Goal: Information Seeking & Learning: Learn about a topic

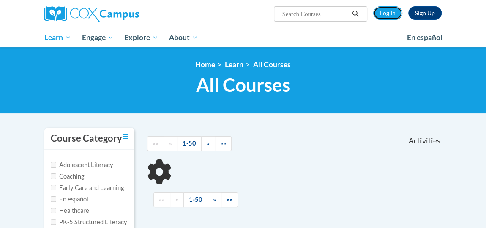
click at [387, 17] on link "Log In" at bounding box center [387, 13] width 29 height 14
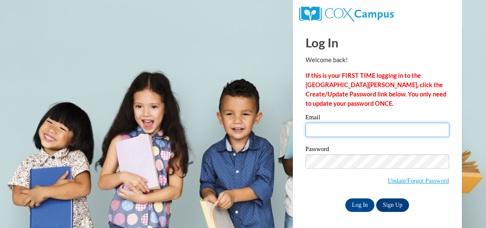
click at [329, 134] on input "Email" at bounding box center [378, 130] width 144 height 14
type input "lashaywoods0731@gmail.com"
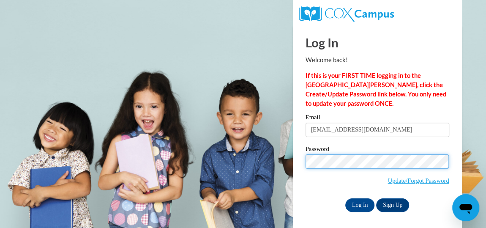
click at [346, 198] on input "Log In" at bounding box center [361, 205] width 30 height 14
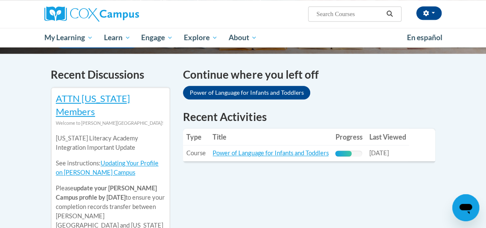
scroll to position [256, 0]
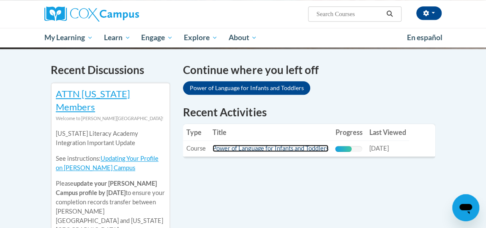
click at [309, 145] on link "Power of Language for Infants and Toddlers" at bounding box center [271, 148] width 116 height 7
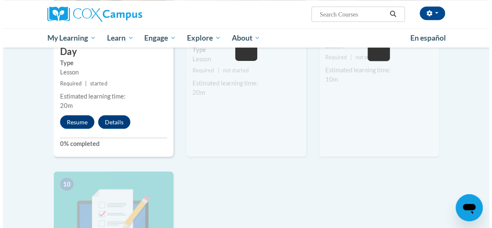
scroll to position [782, 0]
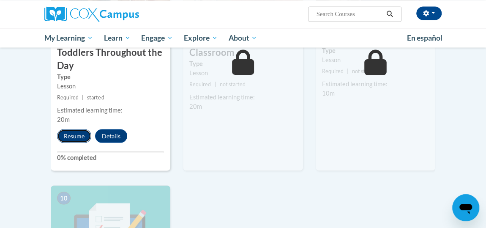
click at [71, 133] on button "Resume" at bounding box center [74, 136] width 34 height 14
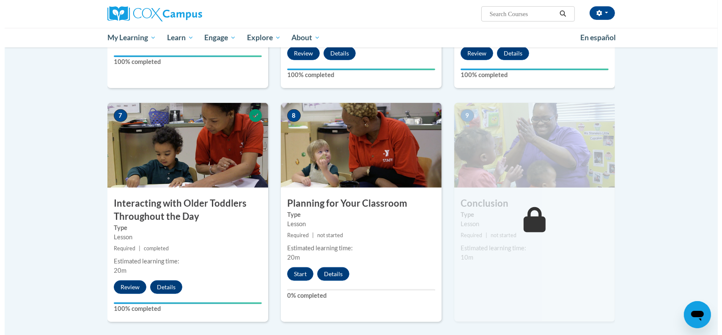
scroll to position [582, 0]
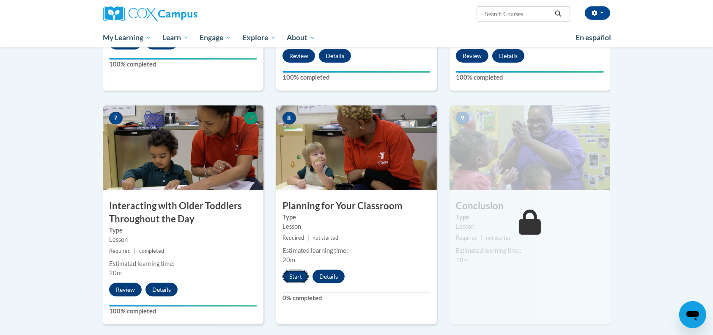
click at [299, 269] on button "Start" at bounding box center [296, 276] width 26 height 14
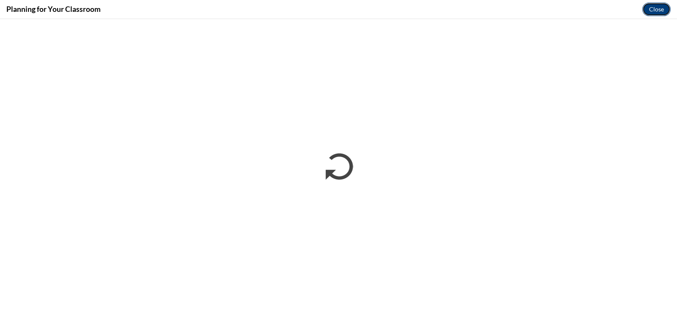
click at [656, 7] on button "Close" at bounding box center [656, 10] width 28 height 14
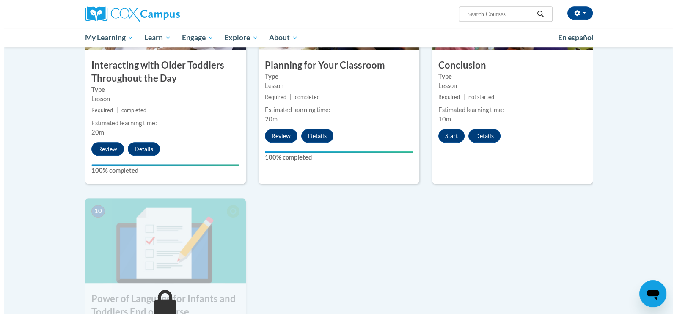
scroll to position [723, 0]
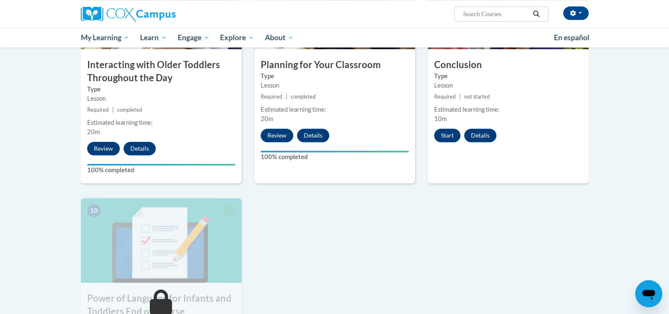
click at [444, 129] on button "Start" at bounding box center [447, 136] width 26 height 14
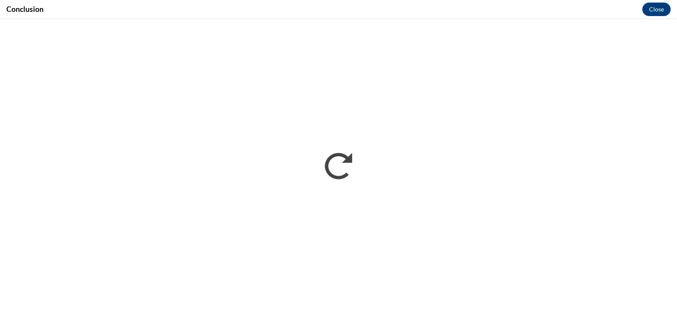
scroll to position [0, 0]
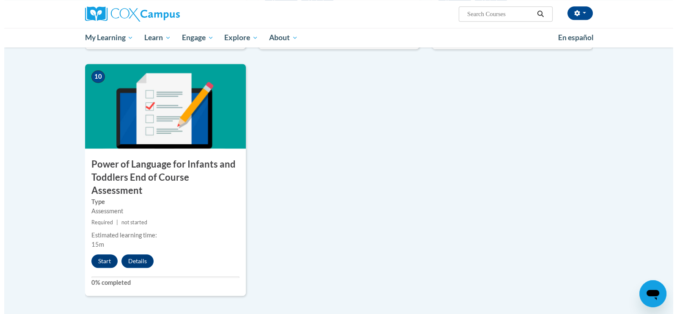
scroll to position [863, 0]
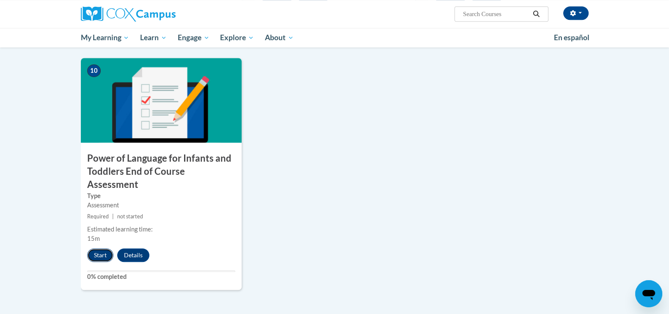
click at [94, 248] on button "Start" at bounding box center [100, 255] width 26 height 14
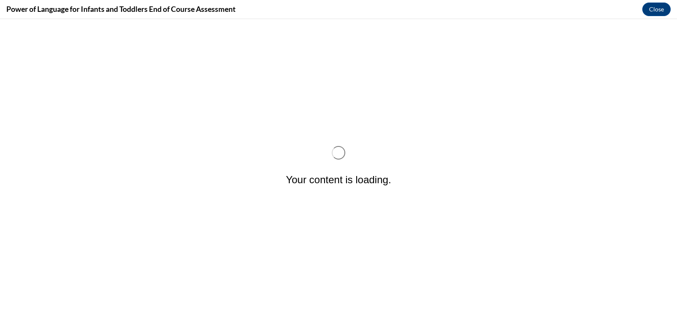
scroll to position [0, 0]
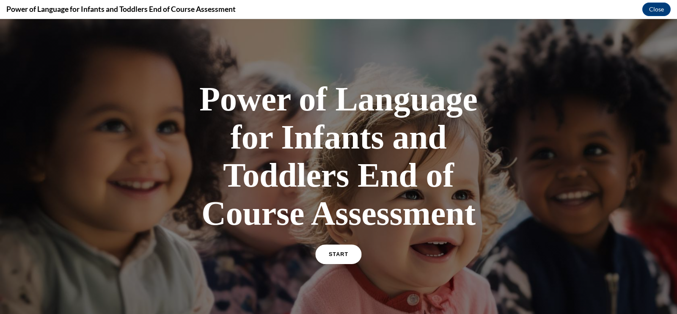
click at [334, 245] on link "START" at bounding box center [338, 253] width 46 height 19
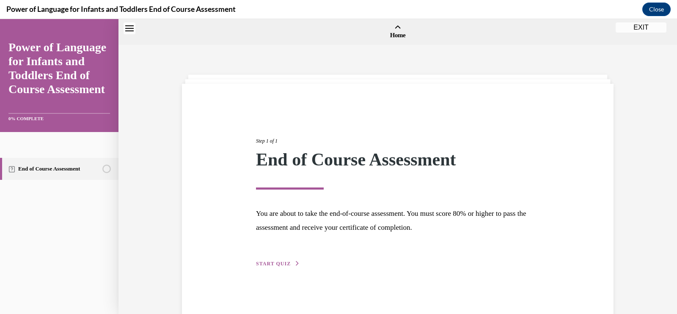
scroll to position [26, 0]
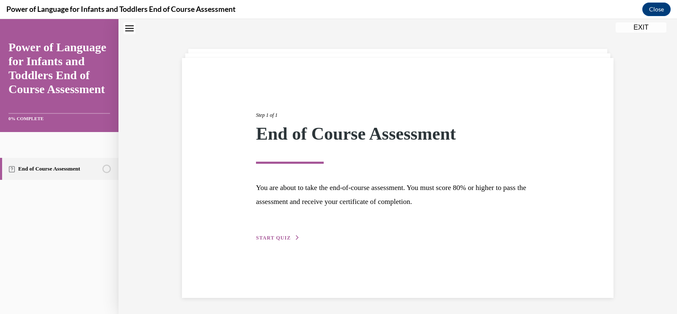
click at [280, 238] on span "START QUIZ" at bounding box center [273, 238] width 35 height 6
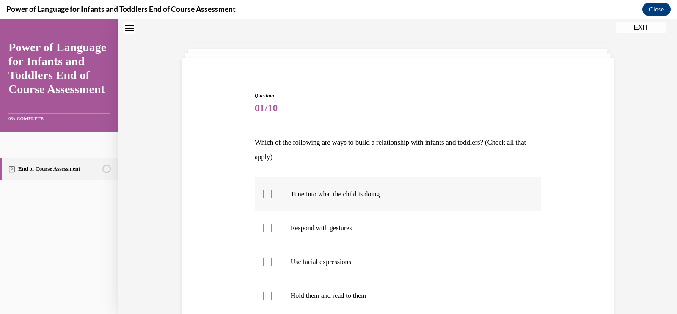
click at [321, 197] on p "Tune into what the child is doing" at bounding box center [405, 194] width 229 height 8
click at [272, 197] on input "Tune into what the child is doing" at bounding box center [267, 194] width 8 height 8
checkbox input "true"
click at [312, 221] on label "Respond with gestures" at bounding box center [398, 228] width 286 height 34
click at [272, 224] on input "Respond with gestures" at bounding box center [267, 228] width 8 height 8
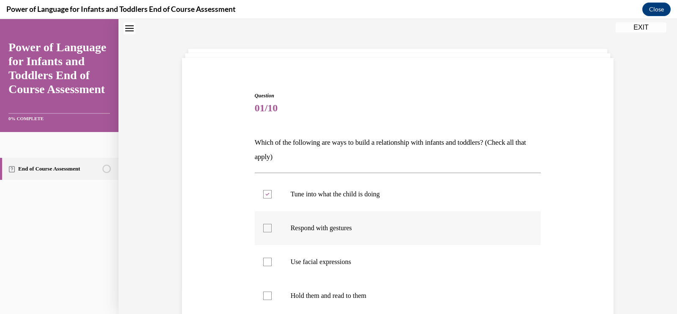
checkbox input "true"
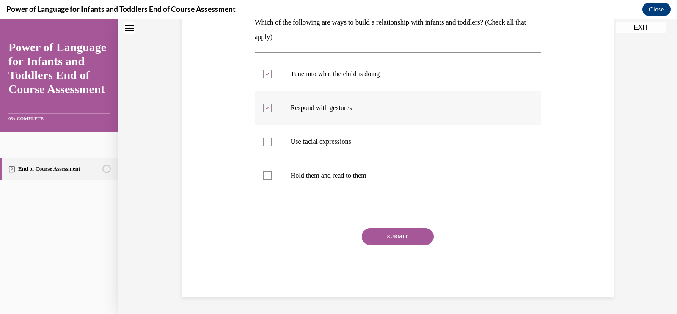
scroll to position [146, 0]
click at [284, 149] on label "Use facial expressions" at bounding box center [398, 142] width 286 height 34
click at [272, 146] on input "Use facial expressions" at bounding box center [267, 141] width 8 height 8
checkbox input "true"
click at [278, 165] on label "Hold them and read to them" at bounding box center [398, 176] width 286 height 34
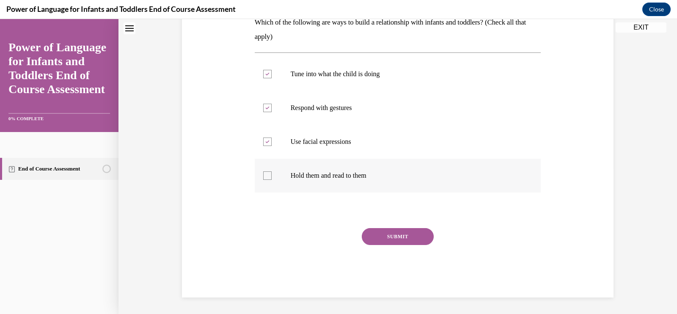
click at [272, 171] on input "Hold them and read to them" at bounding box center [267, 175] width 8 height 8
checkbox input "true"
click at [380, 235] on button "SUBMIT" at bounding box center [398, 236] width 72 height 17
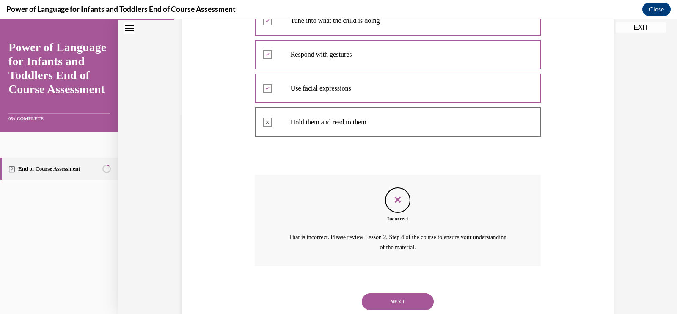
scroll to position [225, 0]
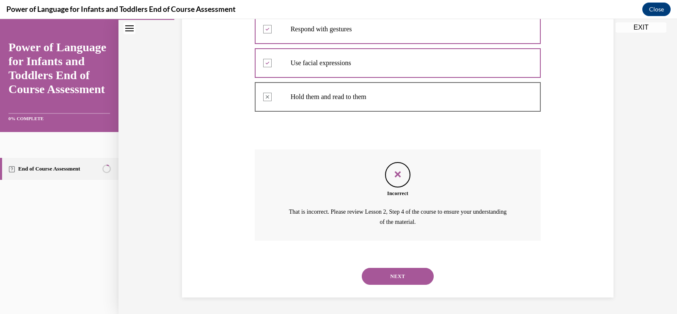
click at [387, 268] on button "NEXT" at bounding box center [398, 276] width 72 height 17
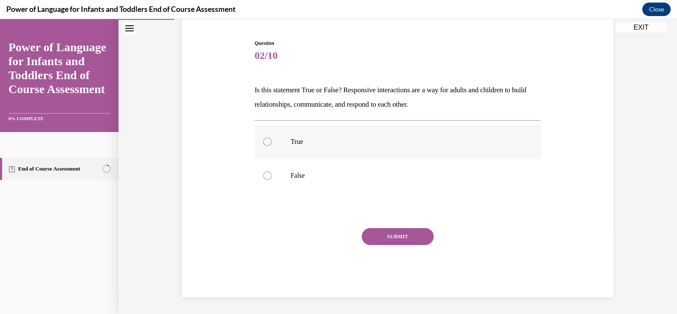
click at [273, 135] on label "True" at bounding box center [398, 142] width 286 height 34
click at [272, 137] on input "True" at bounding box center [267, 141] width 8 height 8
radio input "true"
click at [397, 241] on button "SUBMIT" at bounding box center [398, 236] width 72 height 17
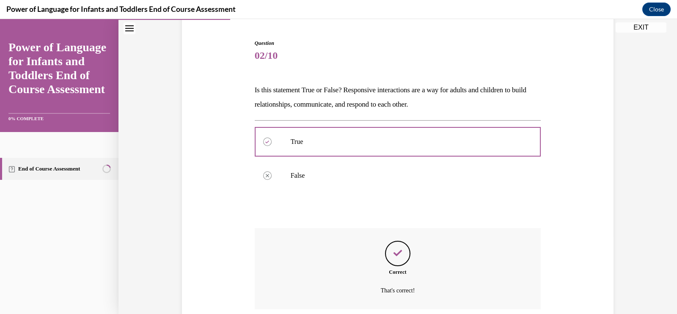
scroll to position [147, 0]
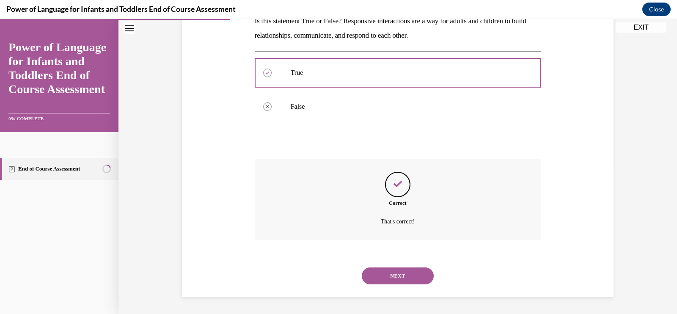
click at [394, 274] on button "NEXT" at bounding box center [398, 275] width 72 height 17
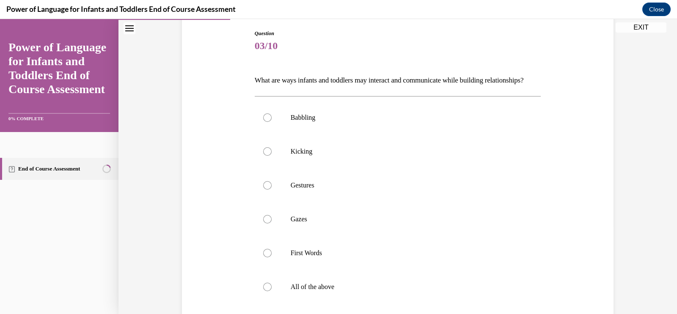
scroll to position [97, 0]
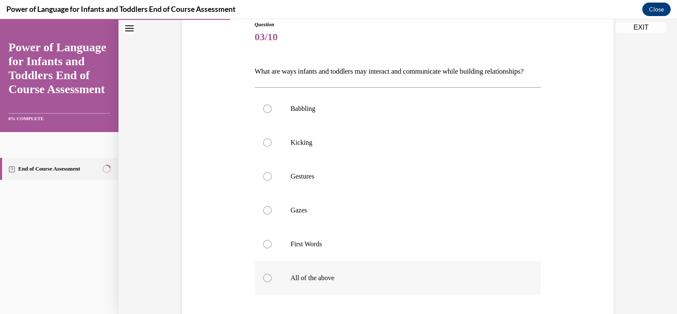
click at [277, 280] on label "All of the above" at bounding box center [398, 278] width 286 height 34
click at [272, 280] on input "All of the above" at bounding box center [267, 278] width 8 height 8
radio input "true"
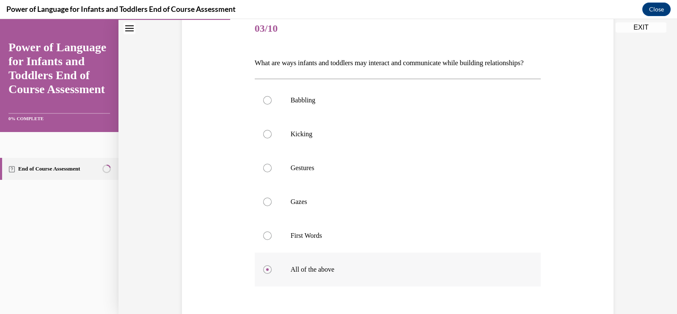
scroll to position [114, 0]
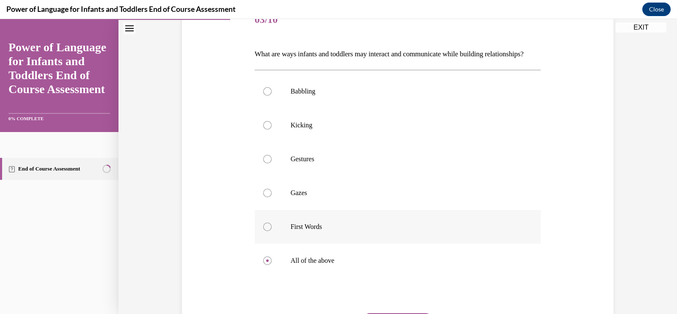
click at [277, 244] on label "First Words" at bounding box center [398, 227] width 286 height 34
click at [272, 231] on input "First Words" at bounding box center [267, 226] width 8 height 8
radio input "true"
click at [281, 270] on label "All of the above" at bounding box center [398, 261] width 286 height 34
click at [272, 265] on input "All of the above" at bounding box center [267, 260] width 8 height 8
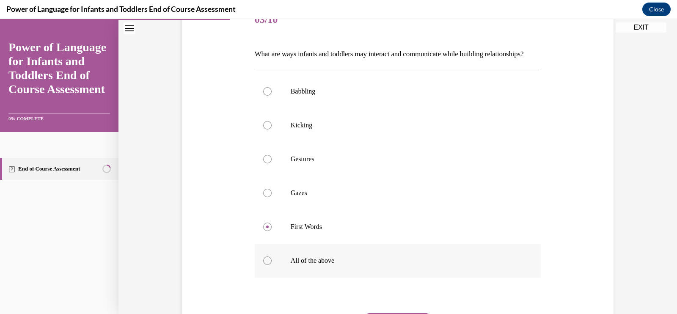
radio input "true"
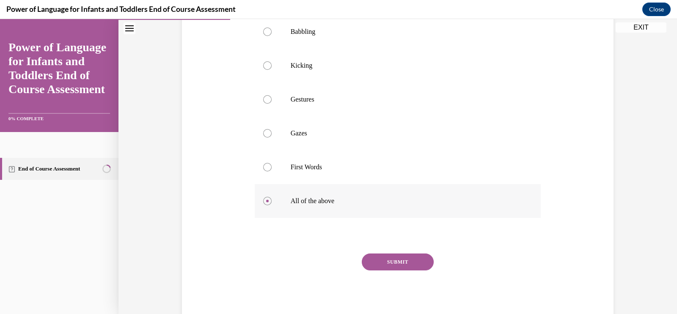
scroll to position [214, 0]
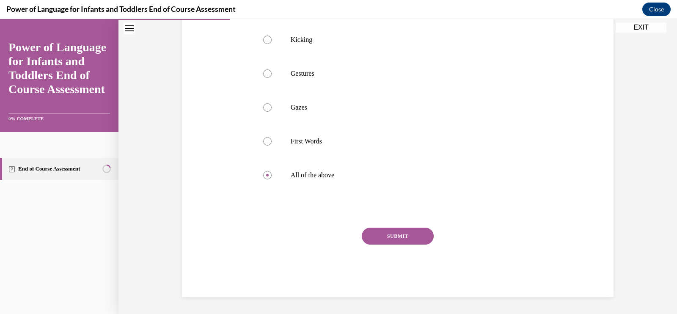
click at [392, 239] on button "SUBMIT" at bounding box center [398, 236] width 72 height 17
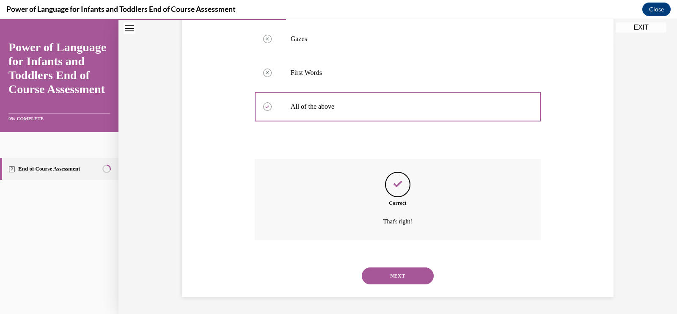
scroll to position [283, 0]
click at [399, 272] on button "NEXT" at bounding box center [398, 275] width 72 height 17
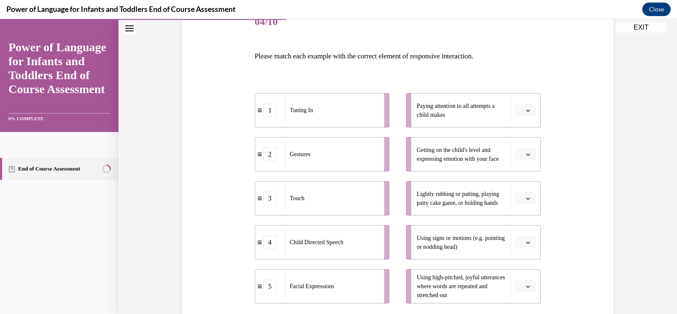
scroll to position [114, 0]
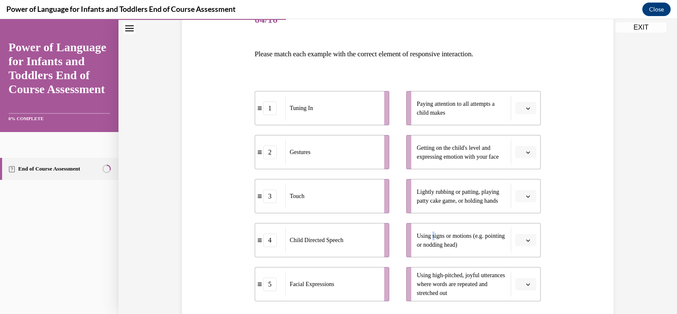
drag, startPoint x: 431, startPoint y: 235, endPoint x: 429, endPoint y: 230, distance: 4.8
click at [429, 229] on div "Using signs or motions (e.g. pointing or nodding head)" at bounding box center [464, 240] width 94 height 25
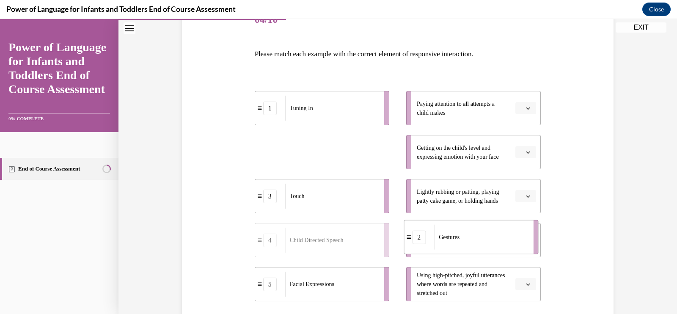
drag, startPoint x: 273, startPoint y: 152, endPoint x: 442, endPoint y: 248, distance: 194.1
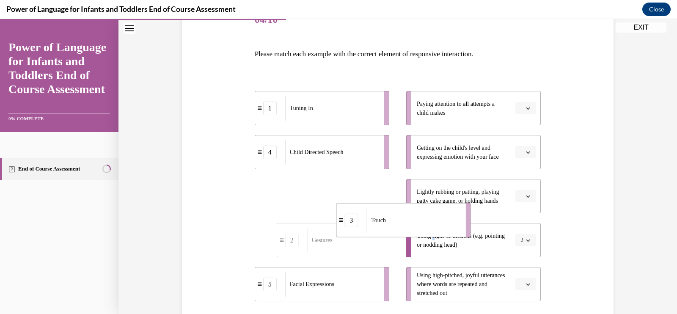
drag, startPoint x: 309, startPoint y: 201, endPoint x: 421, endPoint y: 241, distance: 118.7
drag, startPoint x: 434, startPoint y: 232, endPoint x: 443, endPoint y: 228, distance: 10.4
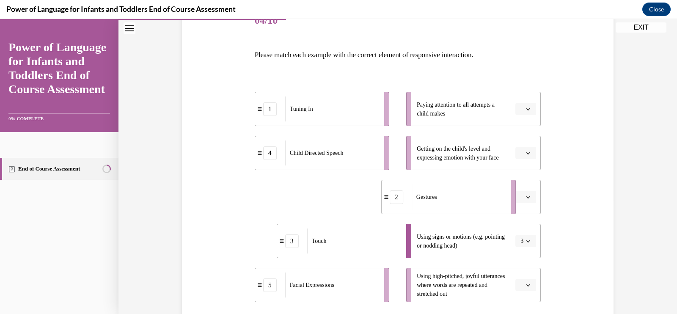
drag, startPoint x: 306, startPoint y: 209, endPoint x: 434, endPoint y: 209, distance: 127.3
click at [434, 209] on div "Gestures" at bounding box center [458, 196] width 93 height 25
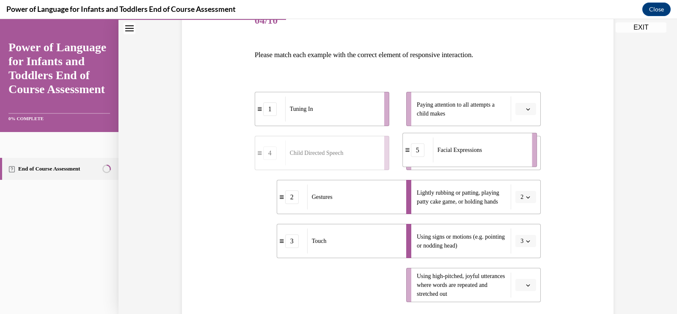
drag, startPoint x: 345, startPoint y: 294, endPoint x: 494, endPoint y: 158, distance: 201.8
click at [494, 158] on div "Facial Expressions" at bounding box center [479, 149] width 93 height 25
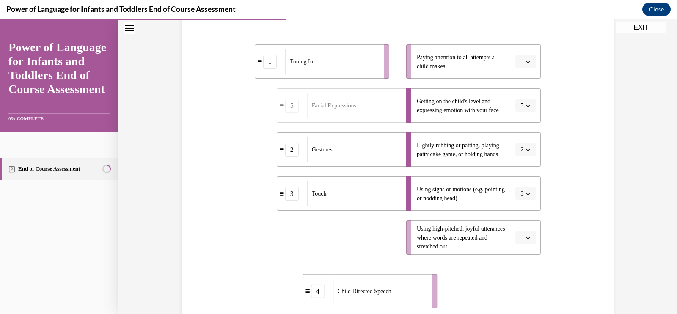
scroll to position [171, 0]
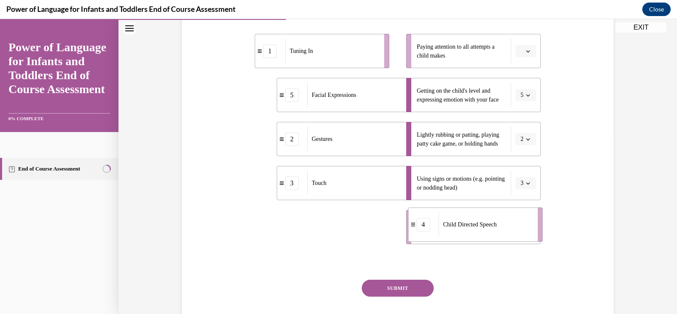
drag, startPoint x: 346, startPoint y: 293, endPoint x: 499, endPoint y: 225, distance: 167.6
click at [499, 225] on div "Child Directed Speech" at bounding box center [484, 224] width 93 height 25
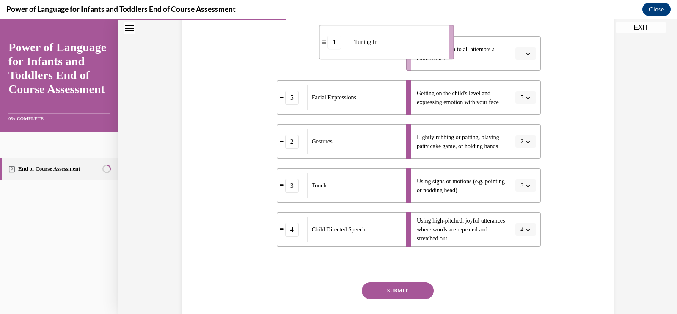
scroll to position [140, 0]
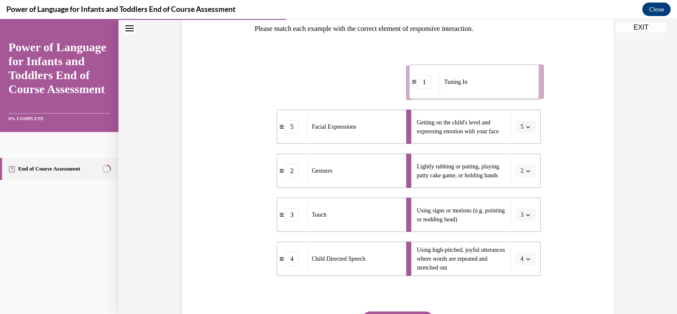
drag, startPoint x: 297, startPoint y: 40, endPoint x: 460, endPoint y: 73, distance: 166.1
click at [457, 73] on div "Tuning In" at bounding box center [485, 81] width 93 height 25
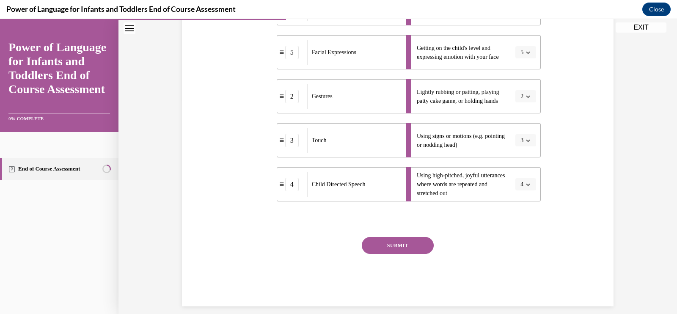
scroll to position [223, 0]
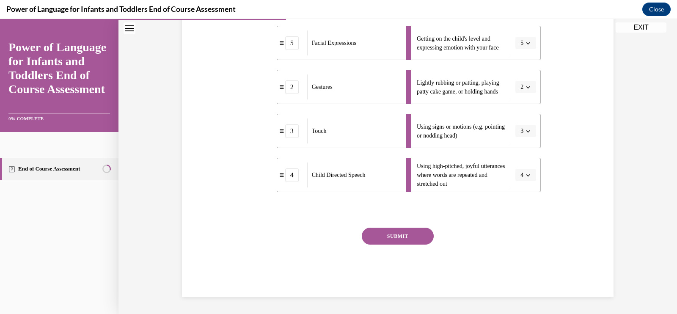
click at [389, 233] on button "SUBMIT" at bounding box center [398, 236] width 72 height 17
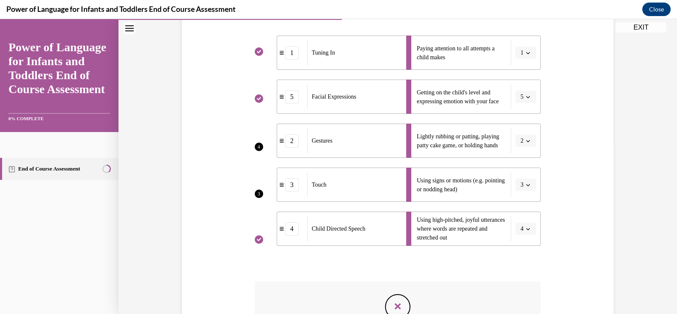
scroll to position [302, 0]
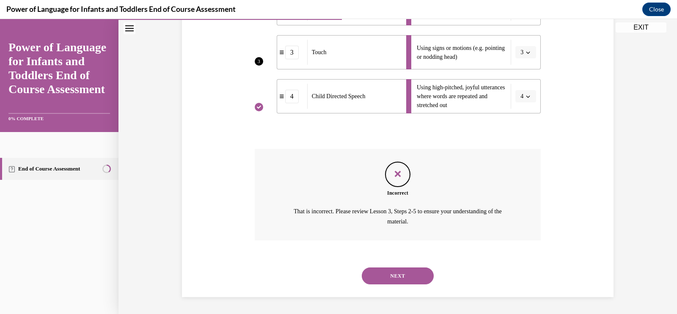
click at [420, 269] on button "NEXT" at bounding box center [398, 275] width 72 height 17
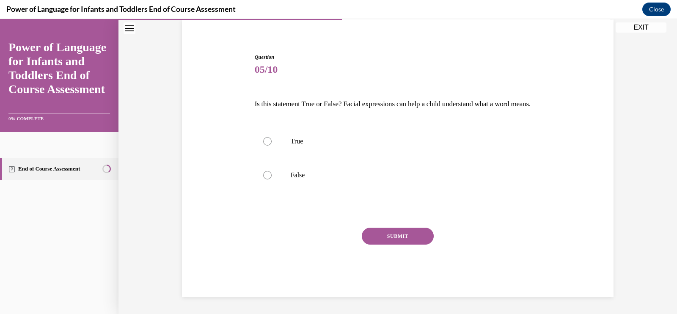
scroll to position [78, 0]
click at [273, 143] on label "True" at bounding box center [398, 141] width 286 height 34
click at [272, 143] on input "True" at bounding box center [267, 141] width 8 height 8
radio input "true"
click at [384, 238] on button "SUBMIT" at bounding box center [398, 236] width 72 height 17
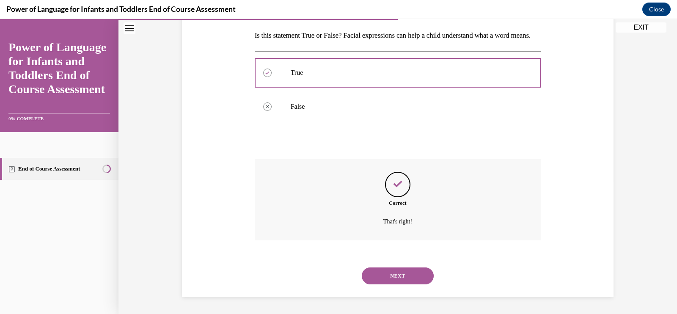
scroll to position [147, 0]
click at [396, 277] on button "NEXT" at bounding box center [398, 275] width 72 height 17
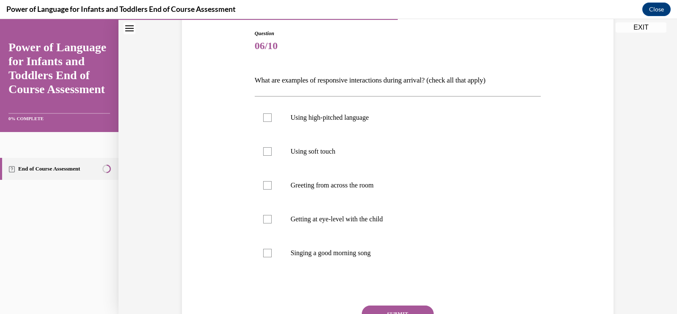
scroll to position [97, 0]
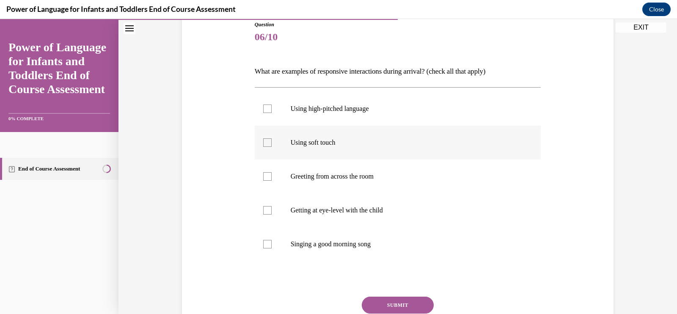
click at [271, 140] on label "Using soft touch" at bounding box center [398, 143] width 286 height 34
click at [271, 140] on input "Using soft touch" at bounding box center [267, 142] width 8 height 8
checkbox input "true"
click at [256, 115] on label "Using high-pitched language" at bounding box center [398, 109] width 286 height 34
click at [263, 113] on input "Using high-pitched language" at bounding box center [267, 108] width 8 height 8
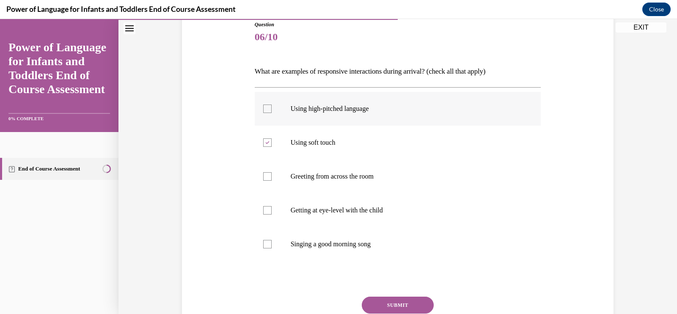
checkbox input "true"
click at [273, 171] on label "Greeting from across the room" at bounding box center [398, 176] width 286 height 34
click at [272, 172] on input "Greeting from across the room" at bounding box center [267, 176] width 8 height 8
checkbox input "true"
click at [277, 207] on label "Getting at eye-level with the child" at bounding box center [398, 210] width 286 height 34
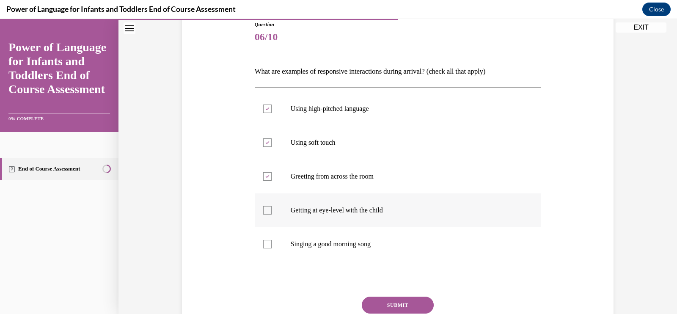
click at [272, 207] on input "Getting at eye-level with the child" at bounding box center [267, 210] width 8 height 8
checkbox input "true"
click at [368, 245] on p "Singing a good morning song" at bounding box center [405, 244] width 229 height 8
click at [272, 245] on input "Singing a good morning song" at bounding box center [267, 244] width 8 height 8
checkbox input "true"
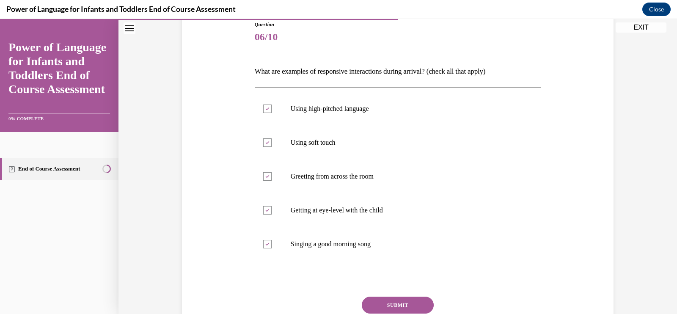
click at [398, 301] on button "SUBMIT" at bounding box center [398, 304] width 72 height 17
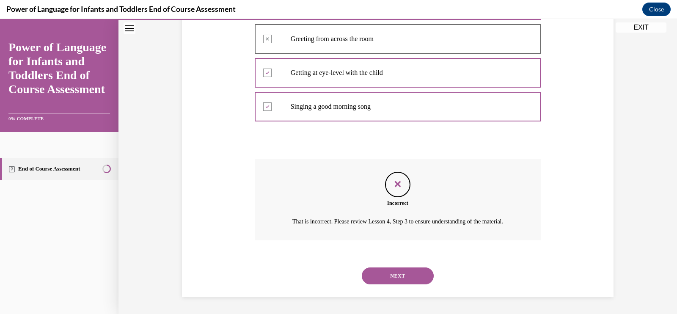
scroll to position [244, 0]
click at [417, 277] on button "NEXT" at bounding box center [398, 275] width 72 height 17
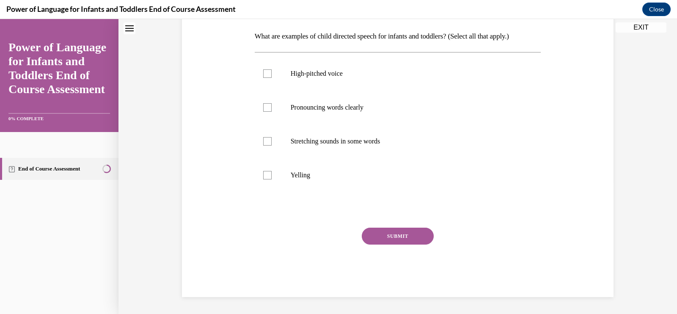
scroll to position [0, 0]
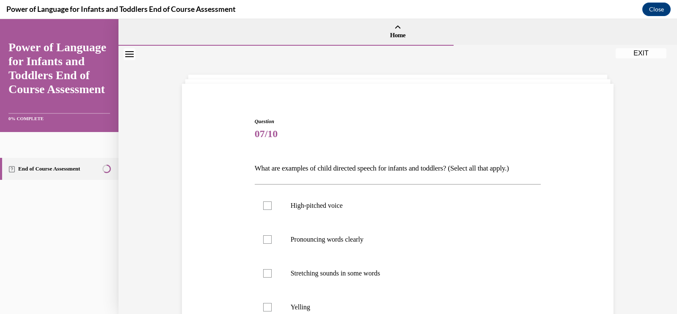
click at [126, 57] on icon "Close navigation menu" at bounding box center [129, 54] width 8 height 6
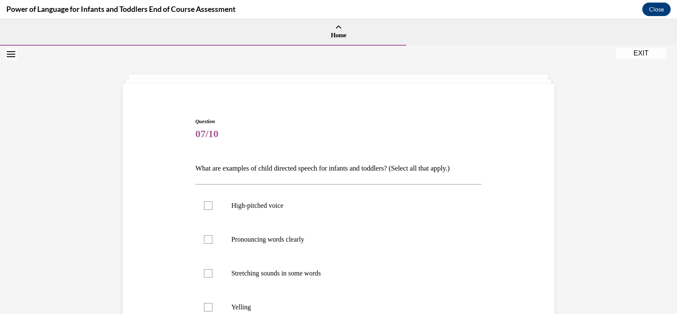
click at [7, 52] on icon "Open navigation menu" at bounding box center [11, 54] width 8 height 6
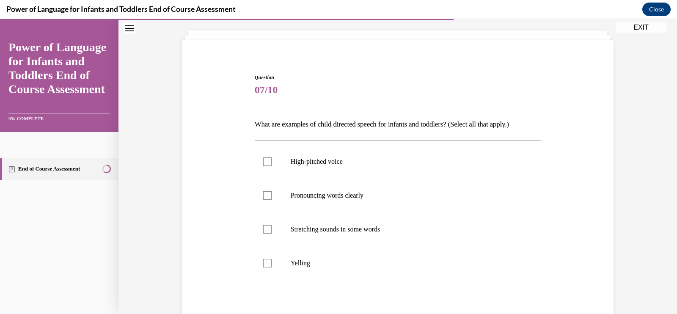
scroll to position [52, 0]
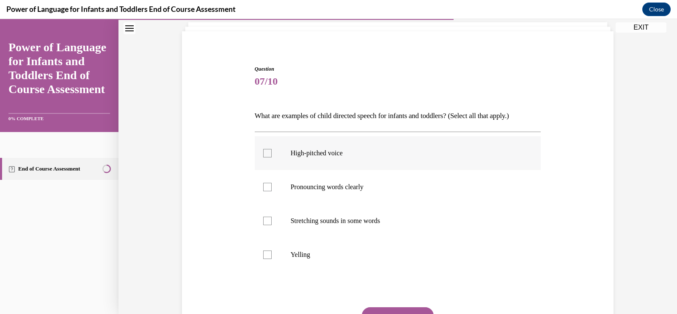
click at [291, 152] on p "High-pitched voice" at bounding box center [405, 153] width 229 height 8
click at [272, 152] on input "High-pitched voice" at bounding box center [267, 153] width 8 height 8
checkbox input "true"
click at [285, 176] on label "Pronouncing words clearly" at bounding box center [398, 187] width 286 height 34
click at [272, 183] on input "Pronouncing words clearly" at bounding box center [267, 187] width 8 height 8
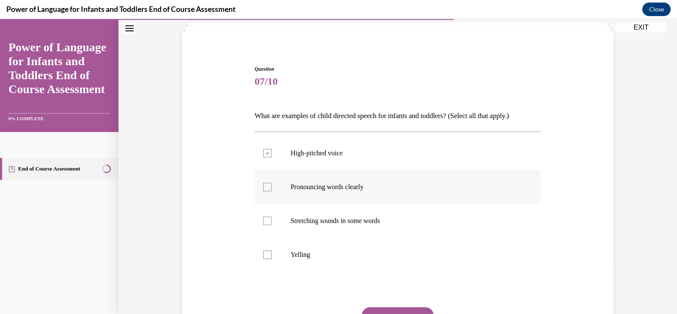
checkbox input "true"
click at [285, 212] on label "Stretching sounds in some words" at bounding box center [398, 221] width 286 height 34
click at [272, 217] on input "Stretching sounds in some words" at bounding box center [267, 221] width 8 height 8
checkbox input "true"
click at [388, 310] on button "SUBMIT" at bounding box center [398, 315] width 72 height 17
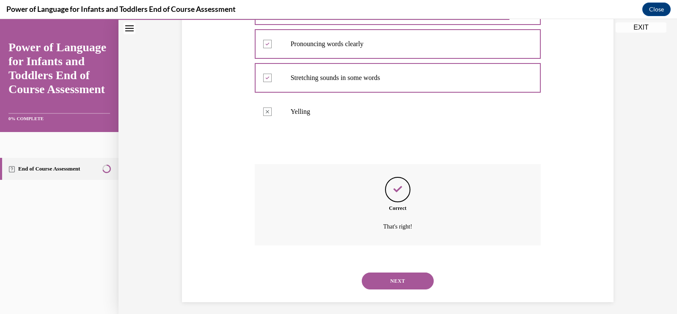
scroll to position [200, 0]
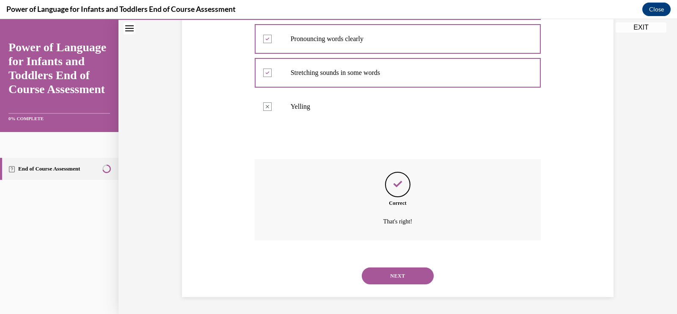
click at [380, 277] on button "NEXT" at bounding box center [398, 275] width 72 height 17
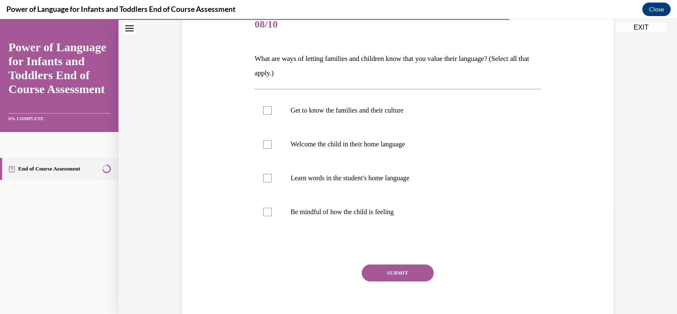
scroll to position [114, 0]
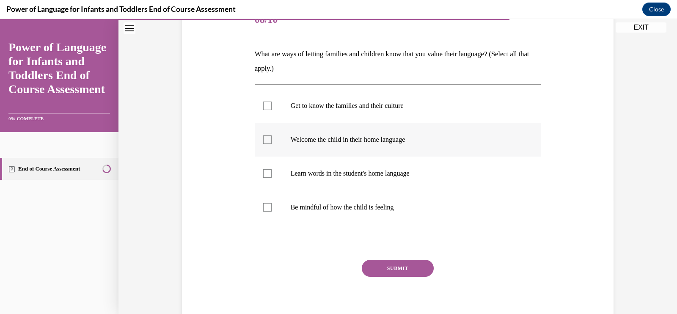
click at [268, 144] on label "Welcome the child in their home language" at bounding box center [398, 140] width 286 height 34
click at [268, 144] on input "Welcome the child in their home language" at bounding box center [267, 139] width 8 height 8
checkbox input "true"
click at [269, 118] on label "Get to know the families and their culture" at bounding box center [398, 106] width 286 height 34
click at [269, 110] on input "Get to know the families and their culture" at bounding box center [267, 106] width 8 height 8
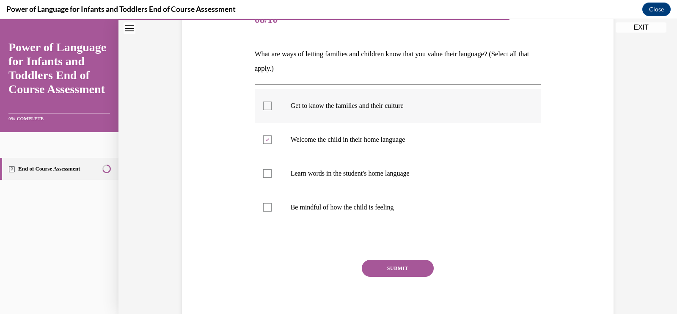
checkbox input "true"
click at [288, 168] on label "Learn words in the student's home language" at bounding box center [398, 173] width 286 height 34
click at [272, 169] on input "Learn words in the student's home language" at bounding box center [267, 173] width 8 height 8
checkbox input "true"
click at [294, 200] on label "Be mindful of how the child is feeling" at bounding box center [398, 207] width 286 height 34
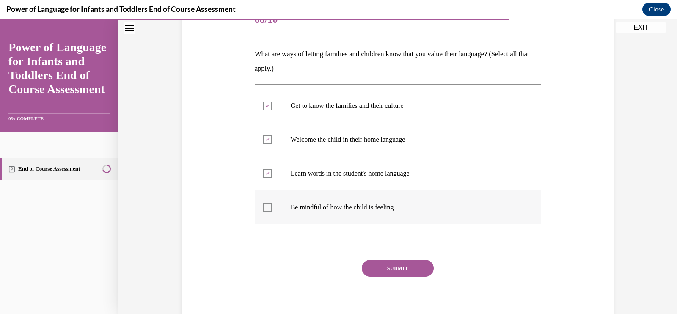
click at [272, 203] on input "Be mindful of how the child is feeling" at bounding box center [267, 207] width 8 height 8
checkbox input "true"
click at [402, 263] on button "SUBMIT" at bounding box center [398, 268] width 72 height 17
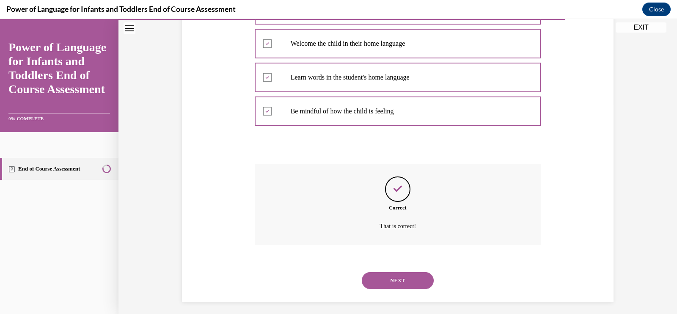
scroll to position [215, 0]
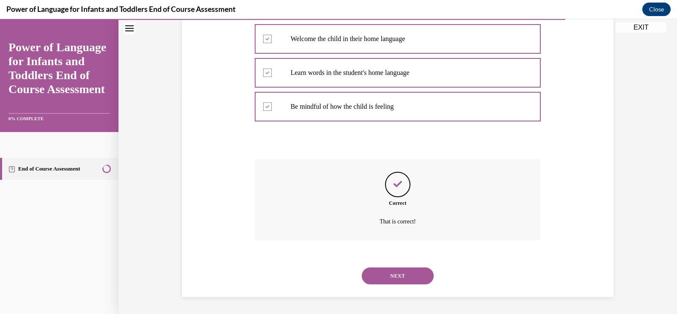
click at [397, 267] on button "NEXT" at bounding box center [398, 275] width 72 height 17
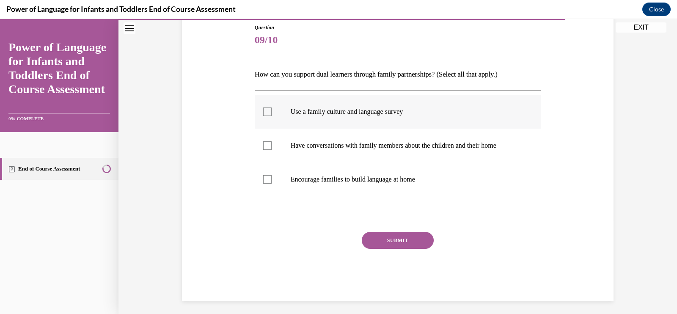
click at [267, 106] on label "Use a family culture and language survey" at bounding box center [398, 112] width 286 height 34
click at [267, 107] on input "Use a family culture and language survey" at bounding box center [267, 111] width 8 height 8
checkbox input "true"
click at [307, 191] on label "Encourage families to build language at home" at bounding box center [398, 179] width 286 height 34
click at [272, 184] on input "Encourage families to build language at home" at bounding box center [267, 179] width 8 height 8
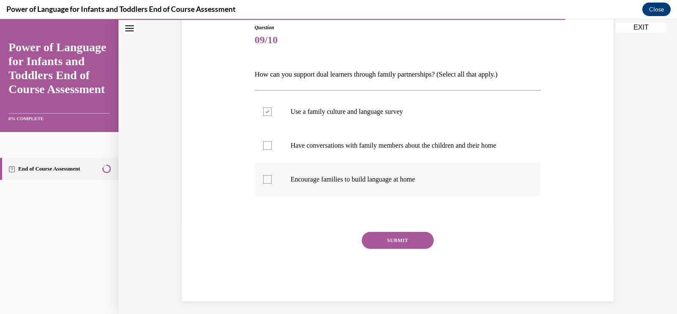
checkbox input "true"
click at [265, 112] on icon at bounding box center [267, 111] width 4 height 3
click at [264, 112] on input "Use a family culture and language survey" at bounding box center [267, 111] width 8 height 8
checkbox input "false"
click at [268, 140] on label "Have conversations with family members about the children and their home" at bounding box center [398, 146] width 286 height 34
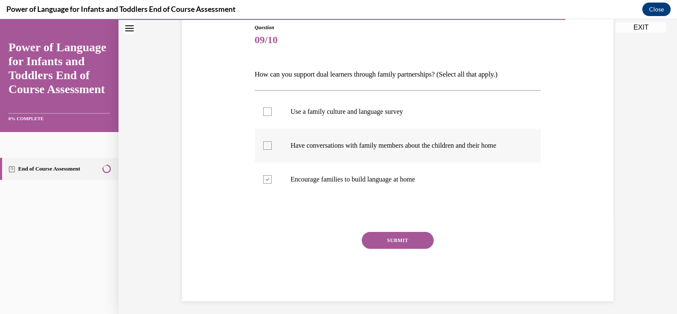
click at [268, 141] on input "Have conversations with family members about the children and their home" at bounding box center [267, 145] width 8 height 8
checkbox input "true"
click at [394, 240] on button "SUBMIT" at bounding box center [398, 240] width 72 height 17
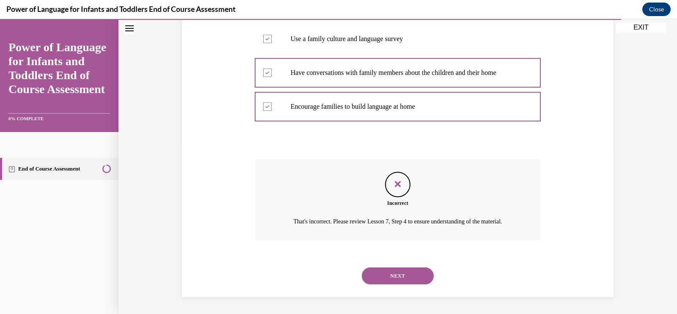
scroll to position [176, 0]
click at [390, 281] on button "NEXT" at bounding box center [398, 275] width 72 height 17
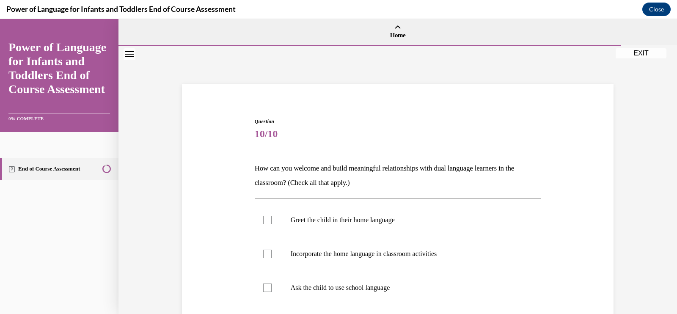
click at [390, 283] on p "Ask the child to use school language" at bounding box center [405, 287] width 229 height 8
click at [272, 283] on input "Ask the child to use school language" at bounding box center [267, 287] width 8 height 8
click at [390, 281] on label "Ask the child to use school language" at bounding box center [398, 288] width 286 height 34
click at [272, 283] on input "Ask the child to use school language" at bounding box center [267, 287] width 8 height 8
checkbox input "false"
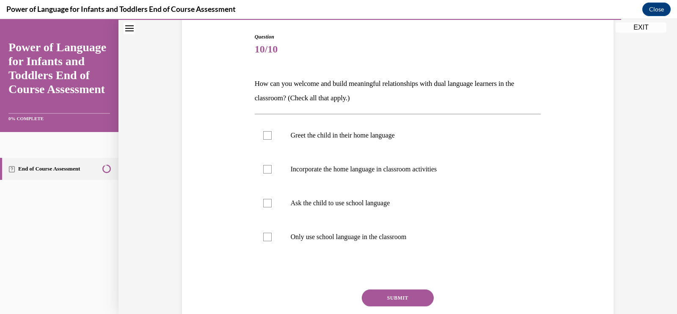
scroll to position [123, 0]
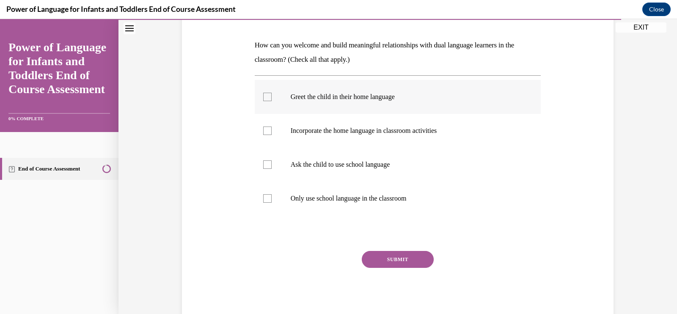
click at [255, 88] on label "Greet the child in their home language" at bounding box center [398, 97] width 286 height 34
click at [263, 93] on input "Greet the child in their home language" at bounding box center [267, 97] width 8 height 8
checkbox input "true"
click at [284, 132] on label "Incorporate the home language in classroom activities" at bounding box center [398, 131] width 286 height 34
click at [272, 132] on input "Incorporate the home language in classroom activities" at bounding box center [267, 130] width 8 height 8
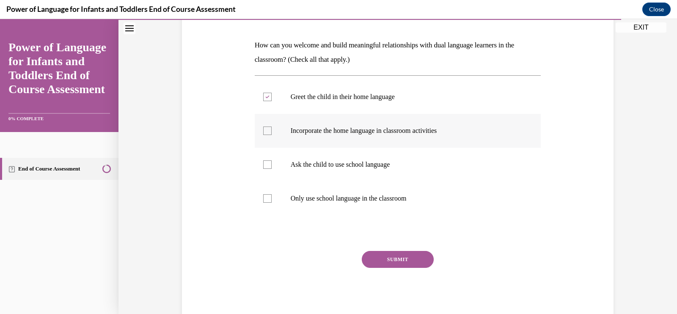
checkbox input "true"
click at [410, 257] on button "SUBMIT" at bounding box center [398, 259] width 72 height 17
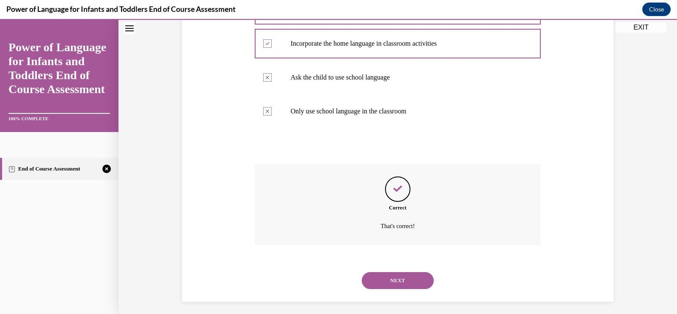
scroll to position [215, 0]
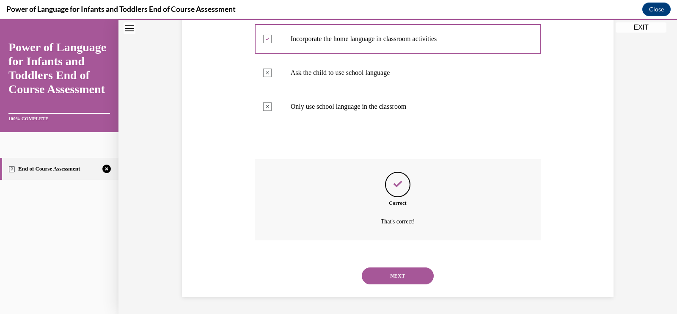
click at [414, 271] on button "NEXT" at bounding box center [398, 275] width 72 height 17
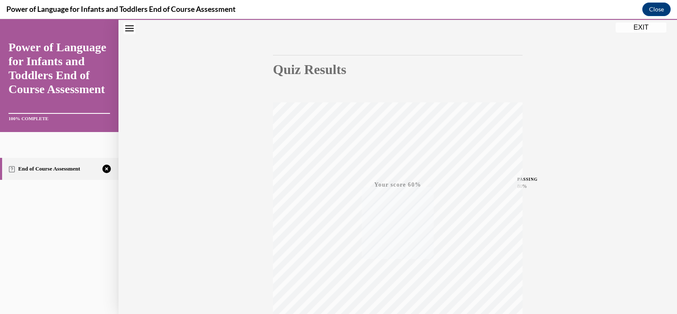
scroll to position [139, 0]
click at [395, 258] on icon "button" at bounding box center [398, 262] width 30 height 9
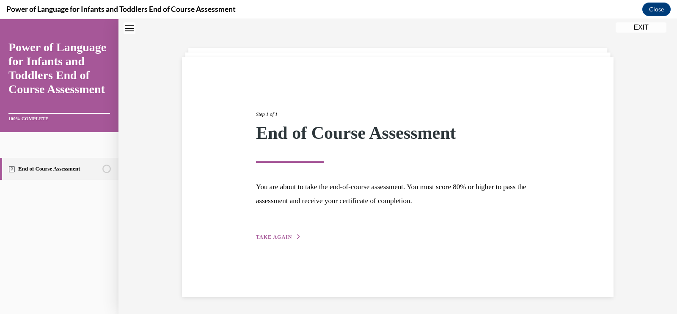
scroll to position [27, 0]
click at [278, 232] on div "Step 1 of 1 End of Course Assessment You are about to take the end-of-course as…" at bounding box center [398, 166] width 296 height 151
click at [287, 236] on button "TAKE AGAIN" at bounding box center [278, 237] width 45 height 8
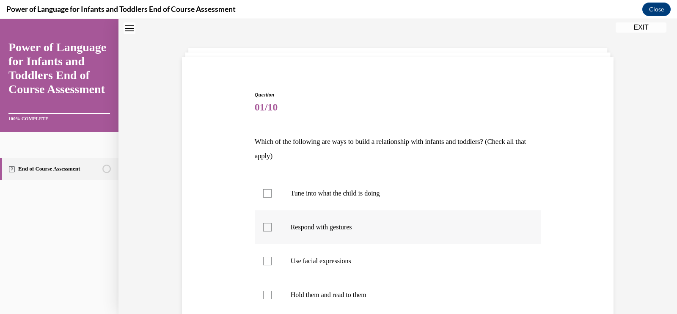
click at [298, 226] on p "Respond with gestures" at bounding box center [405, 227] width 229 height 8
click at [272, 226] on input "Respond with gestures" at bounding box center [267, 227] width 8 height 8
checkbox input "true"
click at [268, 253] on label "Use facial expressions" at bounding box center [398, 261] width 286 height 34
click at [268, 257] on input "Use facial expressions" at bounding box center [267, 261] width 8 height 8
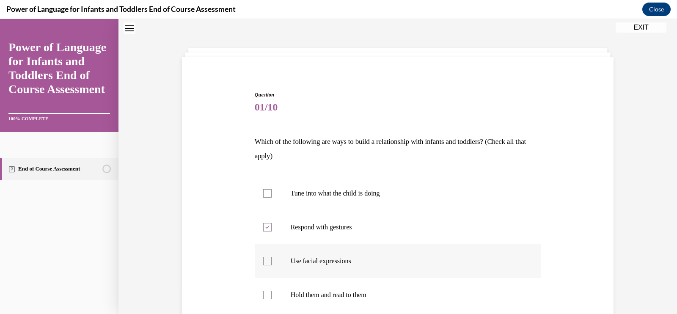
checkbox input "true"
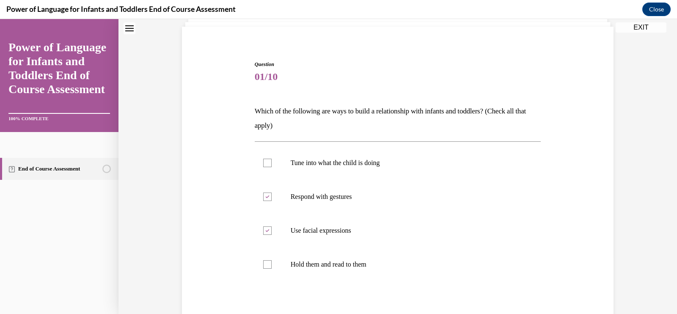
scroll to position [80, 0]
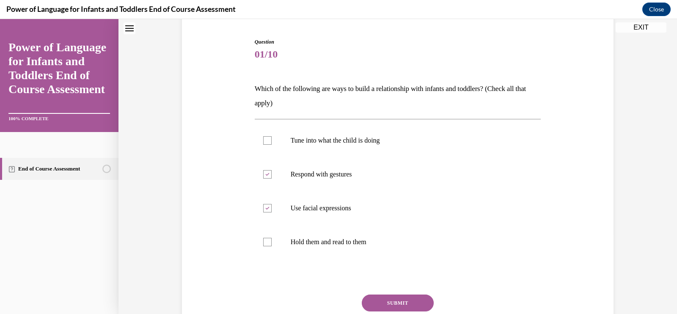
click at [384, 296] on button "SUBMIT" at bounding box center [398, 302] width 72 height 17
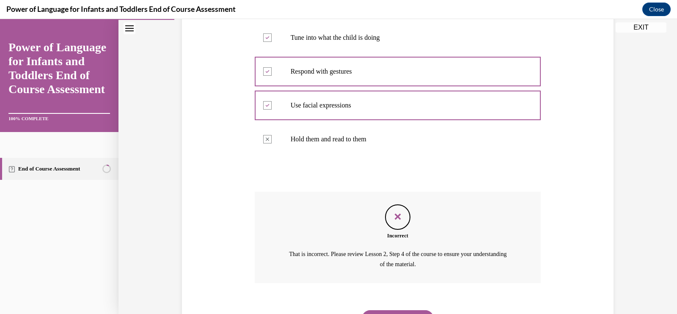
scroll to position [225, 0]
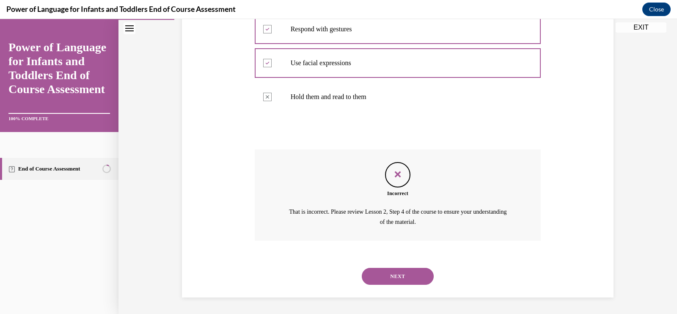
click at [382, 269] on button "NEXT" at bounding box center [398, 276] width 72 height 17
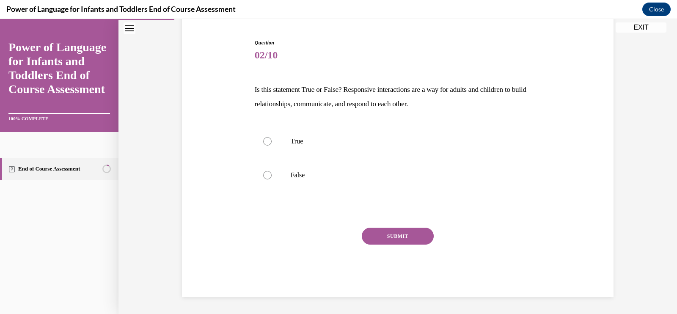
scroll to position [78, 0]
click at [326, 156] on label "True" at bounding box center [398, 142] width 286 height 34
click at [272, 146] on input "True" at bounding box center [267, 141] width 8 height 8
radio input "true"
click at [368, 243] on button "SUBMIT" at bounding box center [398, 236] width 72 height 17
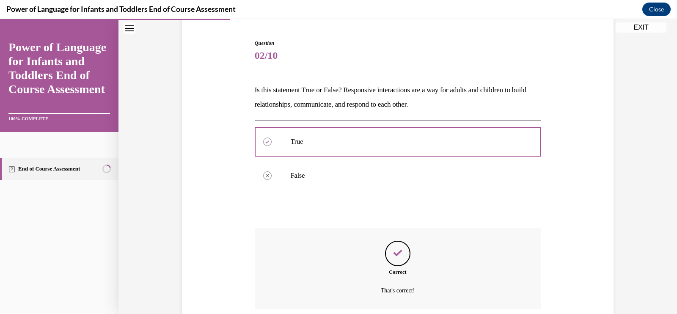
scroll to position [147, 0]
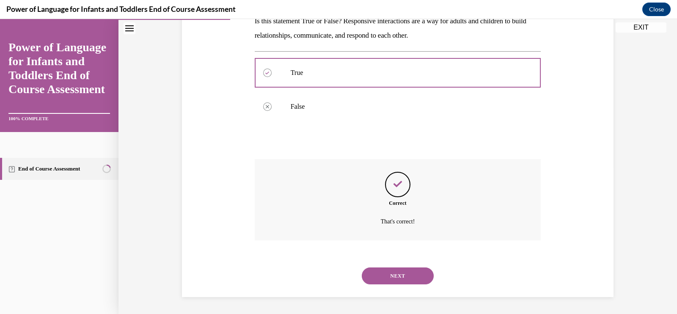
click at [381, 267] on button "NEXT" at bounding box center [398, 275] width 72 height 17
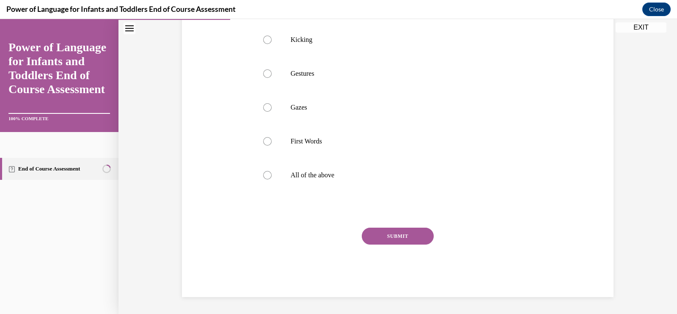
scroll to position [214, 0]
click at [333, 174] on p "All of the above" at bounding box center [405, 175] width 229 height 8
click at [272, 174] on input "All of the above" at bounding box center [267, 175] width 8 height 8
radio input "true"
click at [373, 239] on button "SUBMIT" at bounding box center [398, 236] width 72 height 17
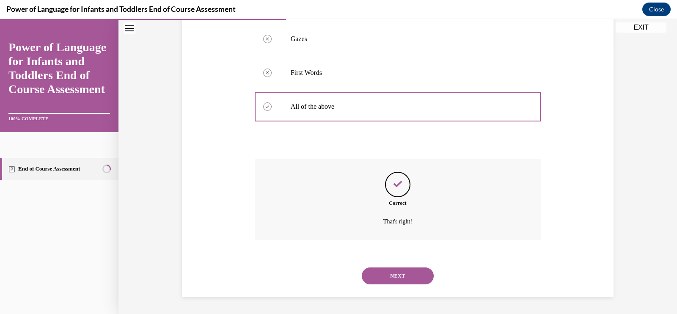
scroll to position [283, 0]
click at [384, 276] on button "NEXT" at bounding box center [398, 275] width 72 height 17
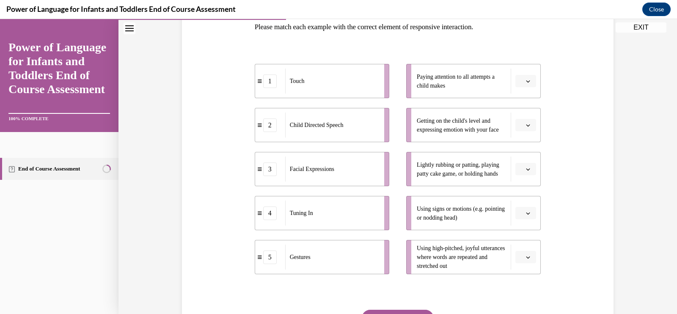
scroll to position [141, 0]
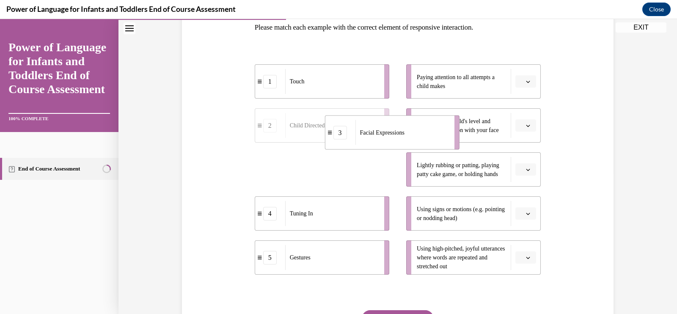
drag, startPoint x: 343, startPoint y: 178, endPoint x: 420, endPoint y: 131, distance: 89.9
click at [420, 131] on div "Facial Expressions" at bounding box center [401, 132] width 93 height 25
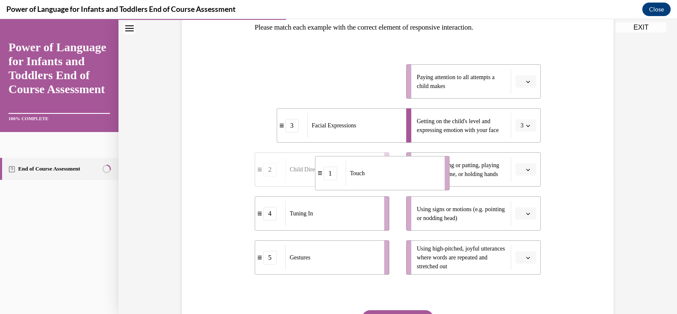
drag, startPoint x: 329, startPoint y: 85, endPoint x: 390, endPoint y: 176, distance: 109.3
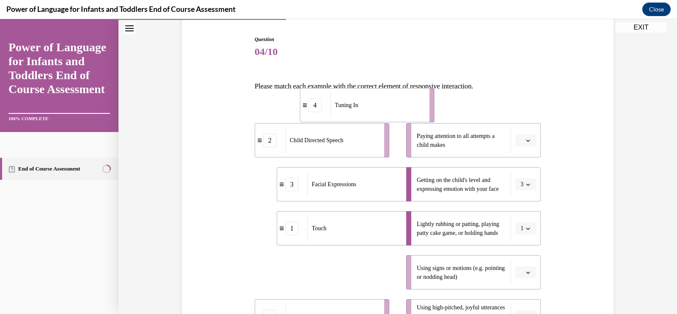
scroll to position [81, 0]
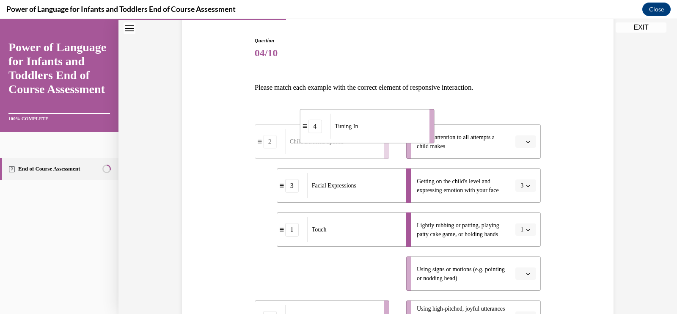
drag, startPoint x: 335, startPoint y: 212, endPoint x: 389, endPoint y: 85, distance: 137.9
click at [389, 85] on div "Question 04/10 Please match each example with the correct element of responsive…" at bounding box center [398, 238] width 286 height 403
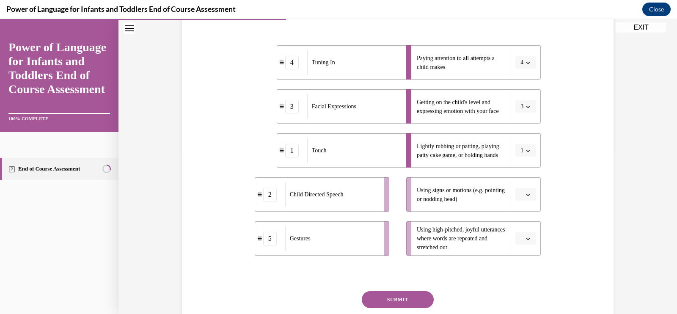
scroll to position [160, 0]
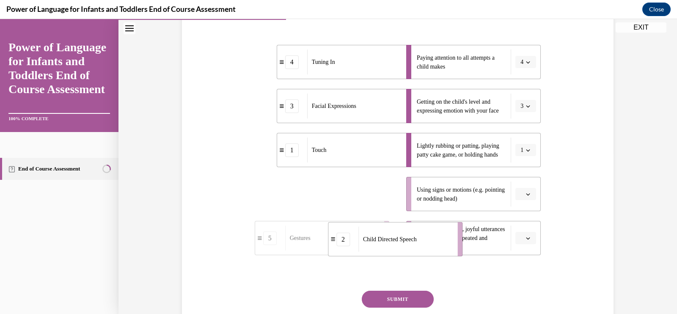
drag, startPoint x: 363, startPoint y: 196, endPoint x: 453, endPoint y: 253, distance: 106.5
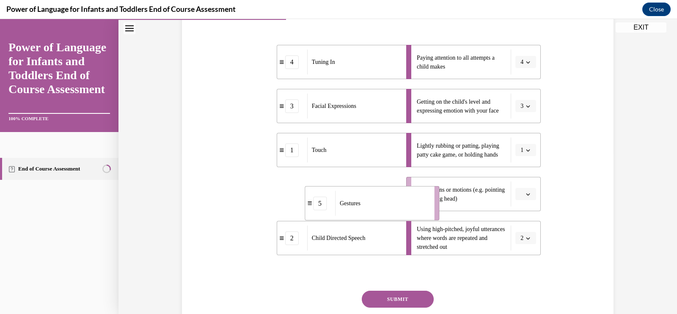
drag, startPoint x: 324, startPoint y: 201, endPoint x: 373, endPoint y: 210, distance: 50.2
click at [373, 210] on div "Gestures" at bounding box center [381, 203] width 93 height 25
click at [409, 296] on button "SUBMIT" at bounding box center [398, 299] width 72 height 17
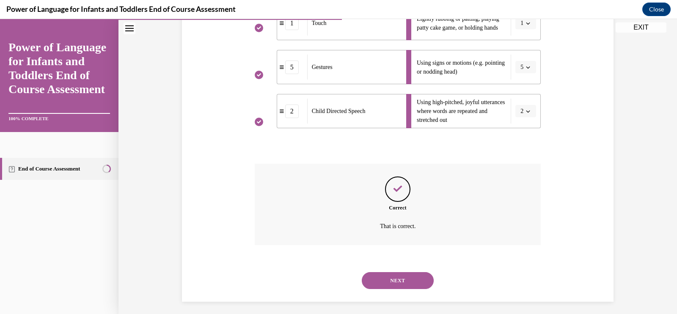
scroll to position [292, 0]
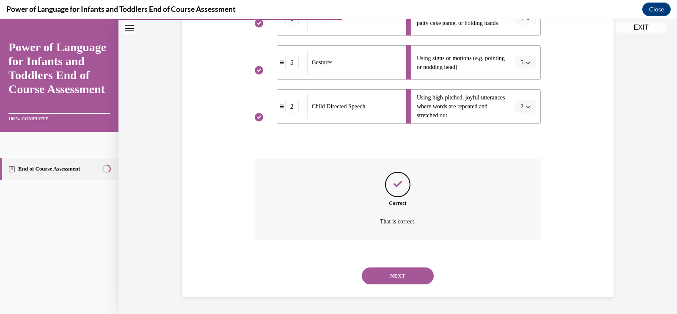
click at [407, 279] on button "NEXT" at bounding box center [398, 275] width 72 height 17
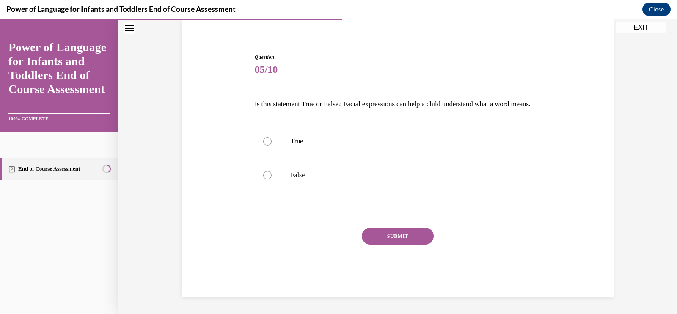
scroll to position [78, 0]
click at [354, 145] on p "True" at bounding box center [405, 141] width 229 height 8
click at [272, 145] on input "True" at bounding box center [267, 141] width 8 height 8
radio input "true"
click at [375, 233] on button "SUBMIT" at bounding box center [398, 236] width 72 height 17
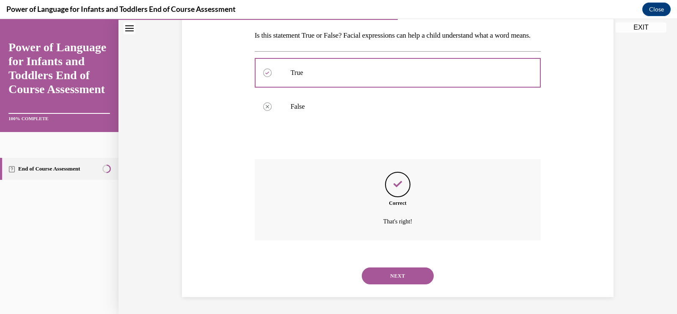
scroll to position [147, 0]
click at [387, 274] on button "NEXT" at bounding box center [398, 275] width 72 height 17
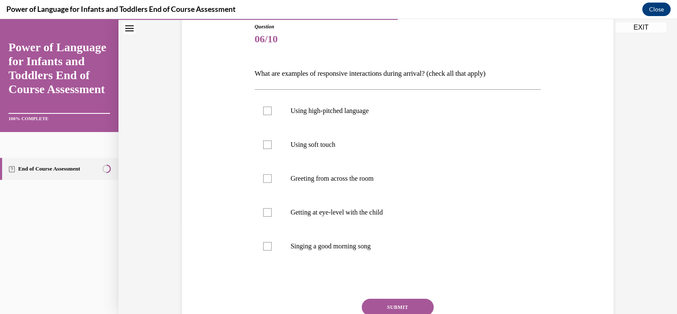
scroll to position [97, 0]
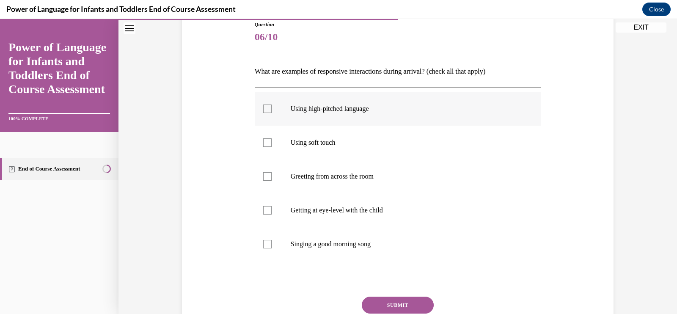
click at [328, 113] on label "Using high-pitched language" at bounding box center [398, 109] width 286 height 34
click at [272, 113] on input "Using high-pitched language" at bounding box center [267, 108] width 8 height 8
checkbox input "true"
click at [313, 137] on label "Using soft touch" at bounding box center [398, 143] width 286 height 34
click at [272, 138] on input "Using soft touch" at bounding box center [267, 142] width 8 height 8
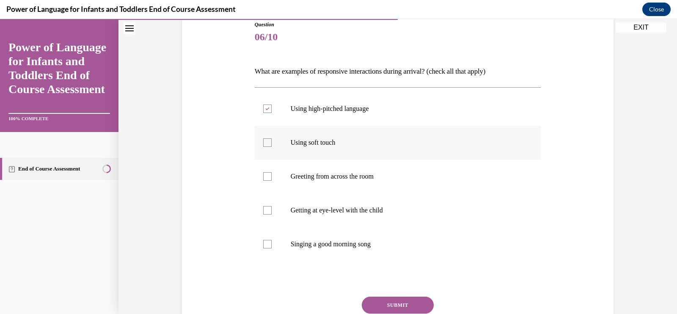
checkbox input "true"
click at [305, 170] on label "Greeting from across the room" at bounding box center [398, 176] width 286 height 34
click at [272, 172] on input "Greeting from across the room" at bounding box center [267, 176] width 8 height 8
checkbox input "true"
click at [302, 200] on label "Getting at eye-level with the child" at bounding box center [398, 210] width 286 height 34
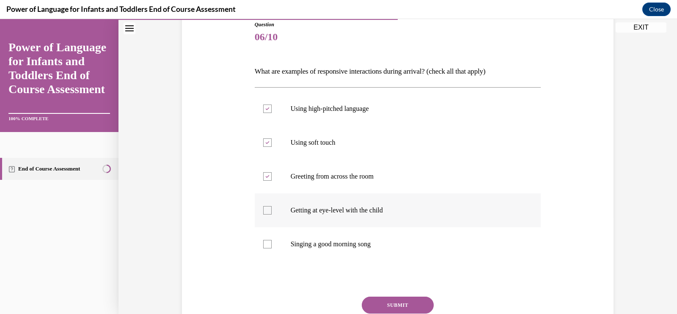
click at [272, 206] on input "Getting at eye-level with the child" at bounding box center [267, 210] width 8 height 8
checkbox input "true"
click at [302, 238] on label "Singing a good morning song" at bounding box center [398, 244] width 286 height 34
click at [272, 240] on input "Singing a good morning song" at bounding box center [267, 244] width 8 height 8
checkbox input "true"
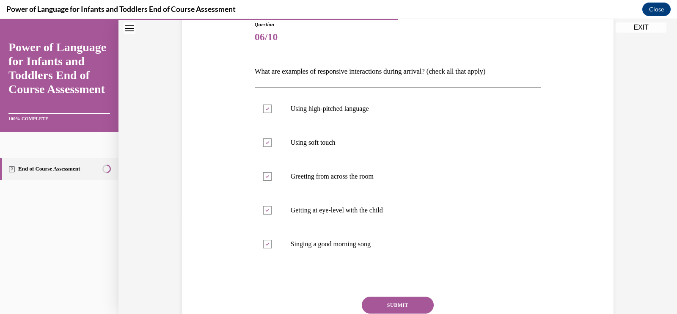
click at [372, 305] on button "SUBMIT" at bounding box center [398, 304] width 72 height 17
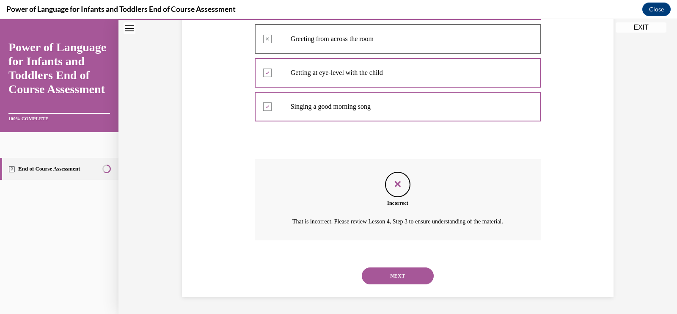
scroll to position [244, 0]
click at [384, 266] on div "NEXT" at bounding box center [398, 276] width 286 height 34
click at [388, 282] on button "NEXT" at bounding box center [398, 275] width 72 height 17
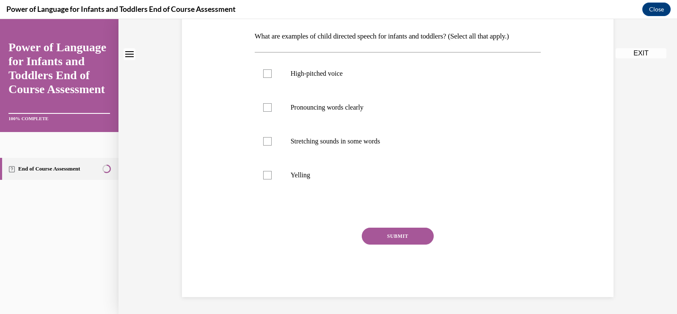
scroll to position [0, 0]
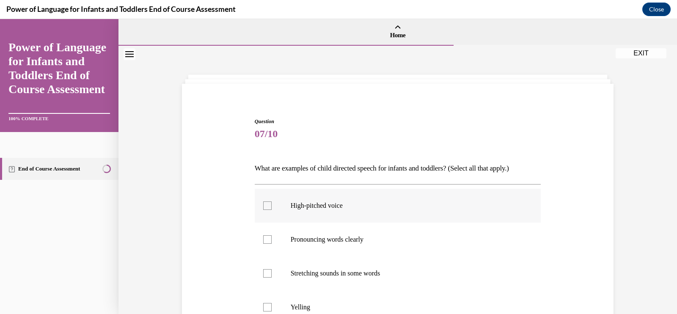
click at [355, 195] on label "High-pitched voice" at bounding box center [398, 206] width 286 height 34
click at [272, 201] on input "High-pitched voice" at bounding box center [267, 205] width 8 height 8
checkbox input "true"
click at [333, 240] on p "Pronouncing words clearly" at bounding box center [405, 239] width 229 height 8
click at [272, 240] on input "Pronouncing words clearly" at bounding box center [267, 239] width 8 height 8
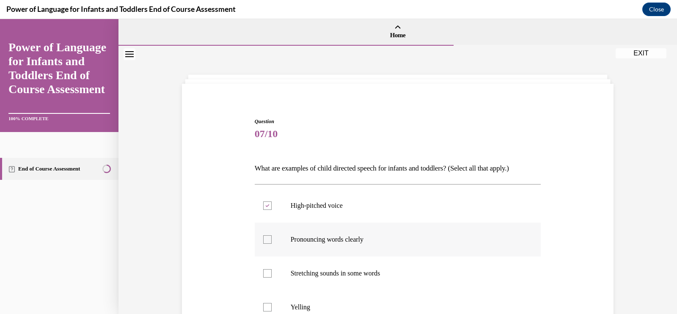
checkbox input "true"
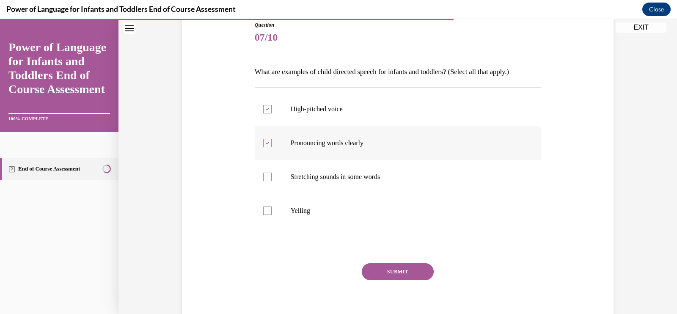
scroll to position [97, 0]
click at [337, 183] on label "Stretching sounds in some words" at bounding box center [398, 176] width 286 height 34
click at [272, 181] on input "Stretching sounds in some words" at bounding box center [267, 176] width 8 height 8
checkbox input "true"
click at [368, 269] on button "SUBMIT" at bounding box center [398, 271] width 72 height 17
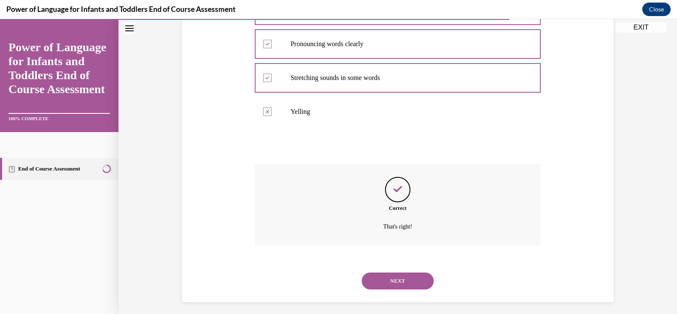
scroll to position [200, 0]
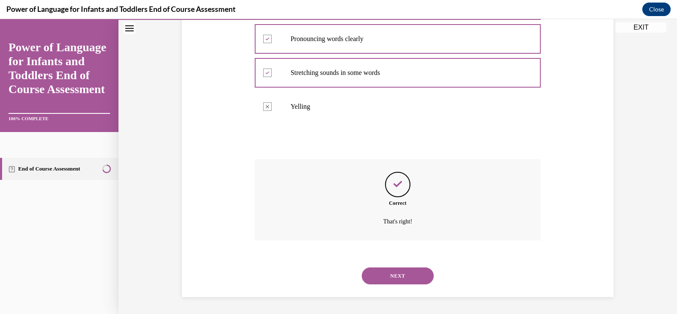
click at [373, 276] on button "NEXT" at bounding box center [398, 275] width 72 height 17
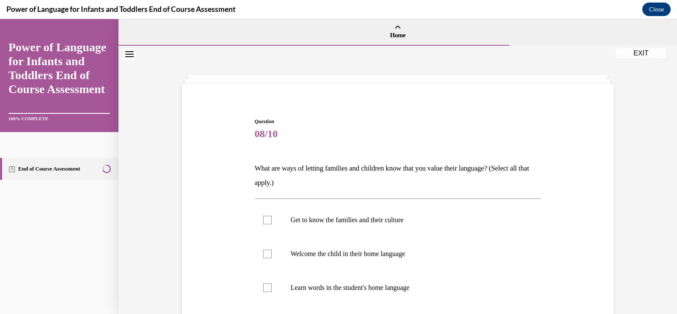
click at [387, 180] on p "What are ways of letting families and children know that you value their langua…" at bounding box center [398, 175] width 286 height 29
click at [348, 221] on p "Get to know the families and their culture" at bounding box center [405, 220] width 229 height 8
click at [272, 221] on input "Get to know the families and their culture" at bounding box center [267, 220] width 8 height 8
click at [339, 236] on label "Get to know the families and their culture" at bounding box center [398, 220] width 286 height 34
click at [272, 224] on input "Get to know the families and their culture" at bounding box center [267, 220] width 8 height 8
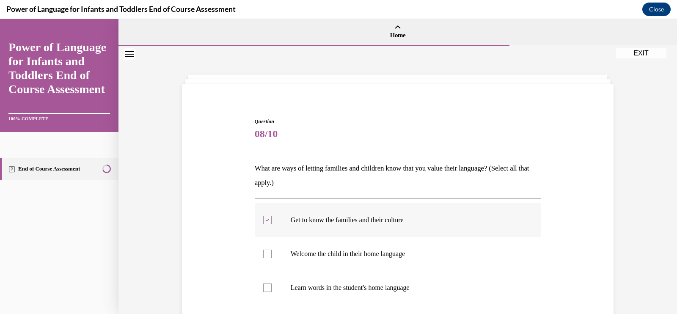
checkbox input "false"
click at [336, 244] on label "Welcome the child in their home language" at bounding box center [398, 254] width 286 height 34
click at [272, 250] on input "Welcome the child in their home language" at bounding box center [267, 254] width 8 height 8
checkbox input "true"
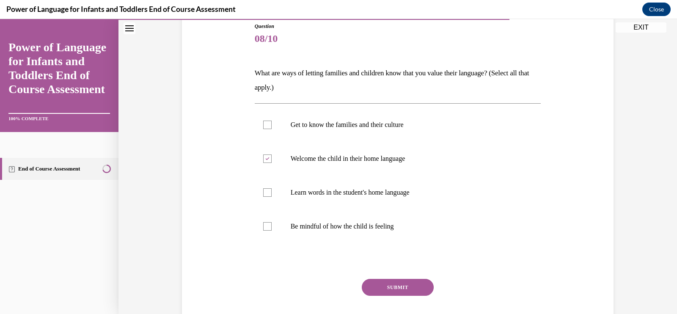
scroll to position [105, 0]
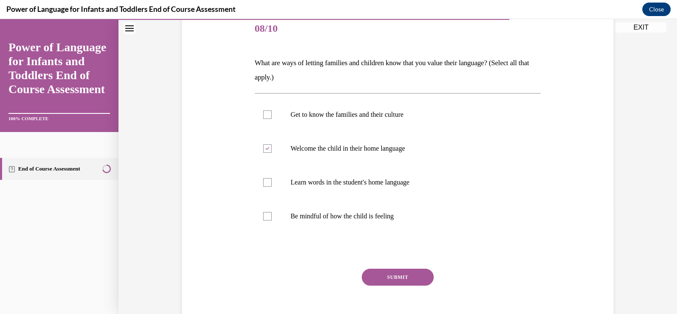
click at [312, 184] on p "Learn words in the student's home language" at bounding box center [405, 182] width 229 height 8
click at [272, 184] on input "Learn words in the student's home language" at bounding box center [267, 182] width 8 height 8
checkbox input "true"
click at [308, 212] on p "Be mindful of how the child is feeling" at bounding box center [405, 216] width 229 height 8
click at [272, 212] on input "Be mindful of how the child is feeling" at bounding box center [267, 216] width 8 height 8
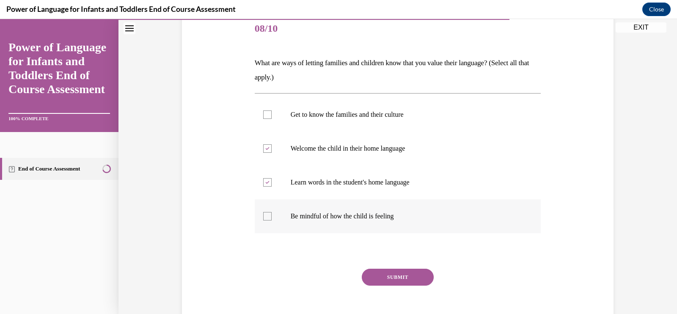
checkbox input "true"
click at [299, 121] on label "Get to know the families and their culture" at bounding box center [398, 115] width 286 height 34
click at [272, 119] on input "Get to know the families and their culture" at bounding box center [267, 114] width 8 height 8
checkbox input "true"
click at [375, 273] on button "SUBMIT" at bounding box center [398, 277] width 72 height 17
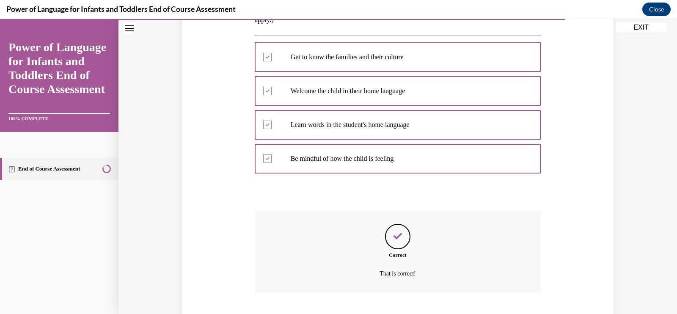
scroll to position [215, 0]
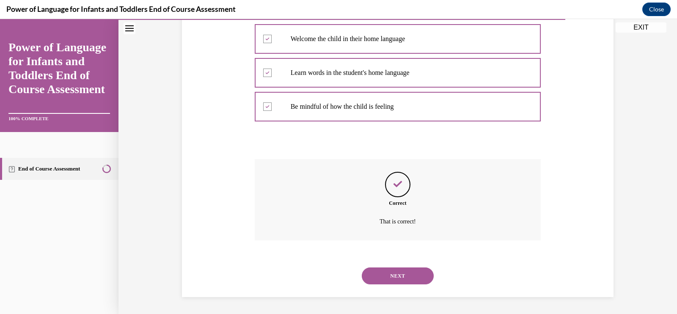
click at [375, 273] on button "NEXT" at bounding box center [398, 275] width 72 height 17
click at [0, 19] on div "SUBMIT NEXT" at bounding box center [0, 19] width 0 height 0
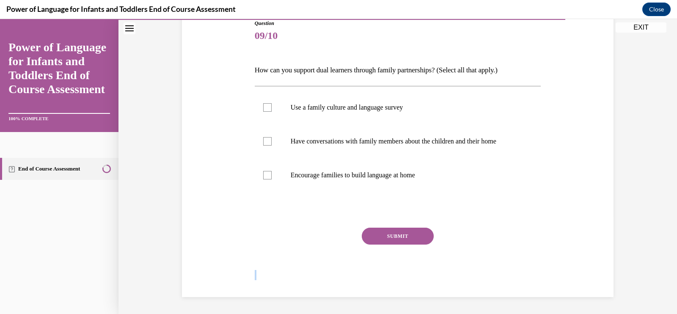
scroll to position [94, 0]
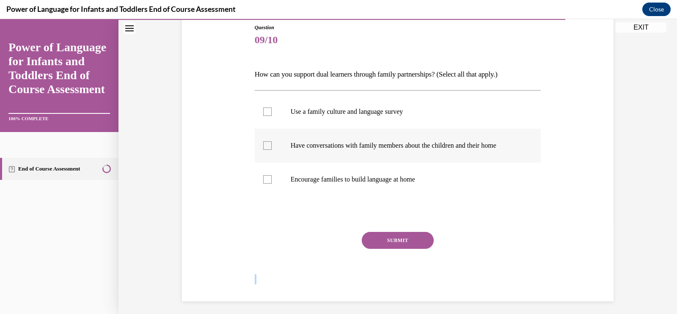
click at [257, 131] on label "Have conversations with family members about the children and their home" at bounding box center [398, 146] width 286 height 34
click at [263, 141] on input "Have conversations with family members about the children and their home" at bounding box center [267, 145] width 8 height 8
checkbox input "true"
click at [271, 184] on label "Encourage families to build language at home" at bounding box center [398, 179] width 286 height 34
click at [271, 184] on input "Encourage families to build language at home" at bounding box center [267, 179] width 8 height 8
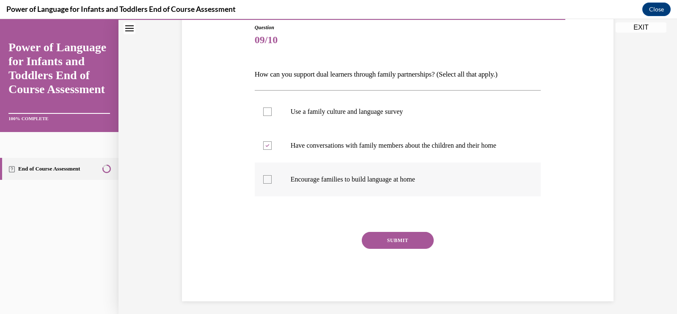
checkbox input "true"
click at [362, 241] on button "SUBMIT" at bounding box center [398, 240] width 72 height 17
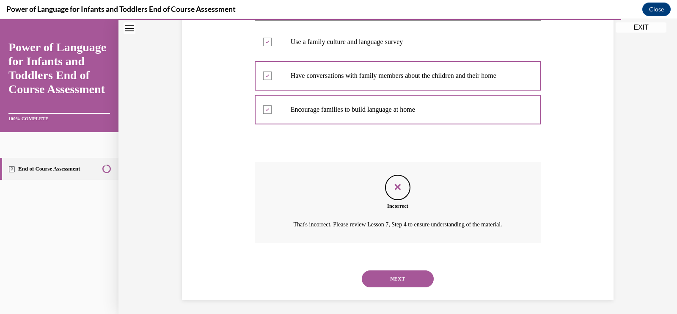
scroll to position [176, 0]
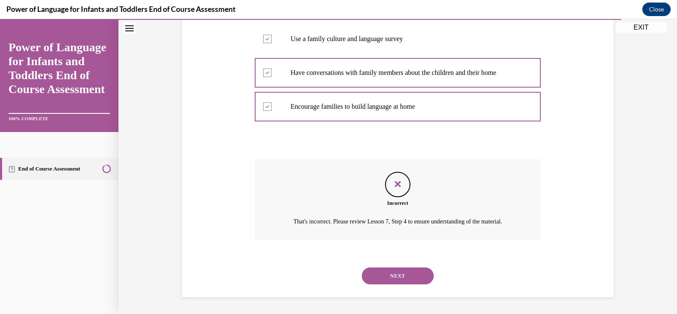
click at [381, 276] on button "NEXT" at bounding box center [398, 275] width 72 height 17
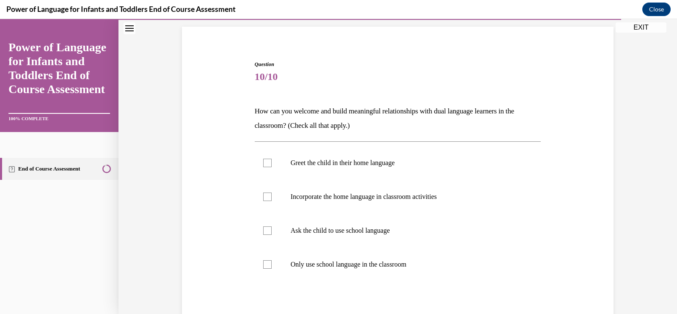
scroll to position [58, 0]
click at [271, 175] on label "Greet the child in their home language" at bounding box center [398, 162] width 286 height 34
click at [271, 166] on input "Greet the child in their home language" at bounding box center [267, 162] width 8 height 8
checkbox input "true"
click at [279, 202] on label "Incorporate the home language in classroom activities" at bounding box center [398, 196] width 286 height 34
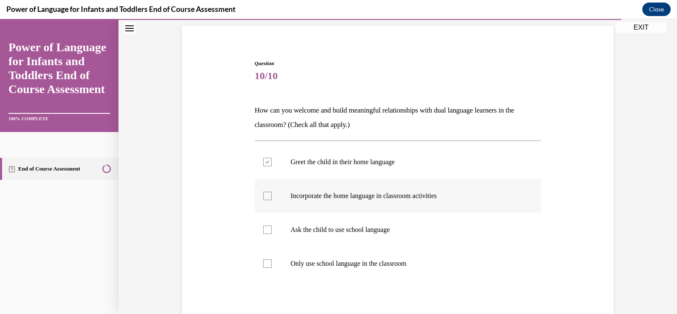
click at [272, 200] on input "Incorporate the home language in classroom activities" at bounding box center [267, 196] width 8 height 8
checkbox input "true"
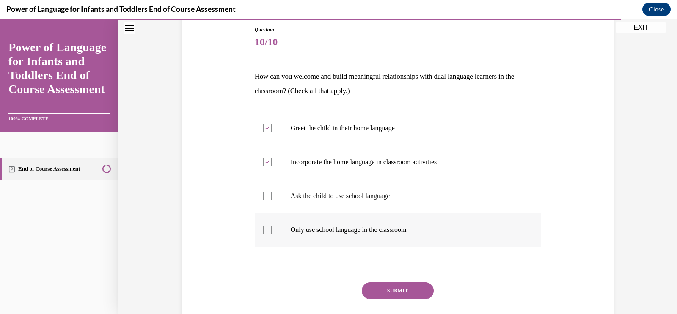
scroll to position [146, 0]
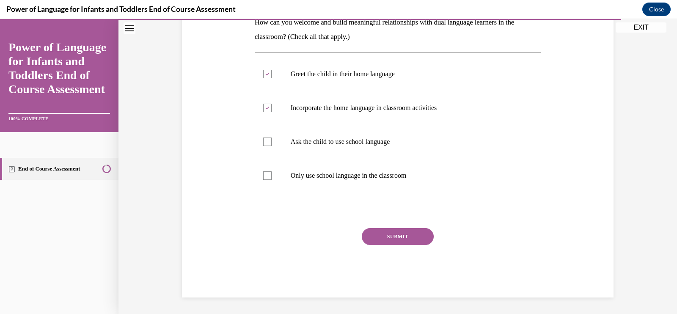
click at [379, 238] on button "SUBMIT" at bounding box center [398, 236] width 72 height 17
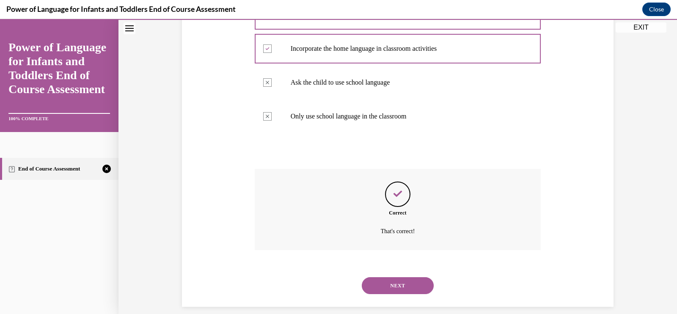
scroll to position [215, 0]
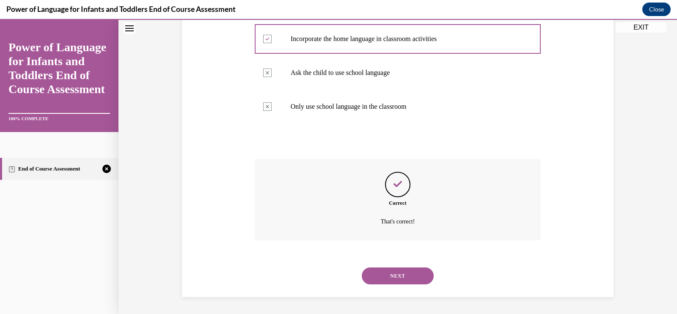
click at [389, 276] on button "NEXT" at bounding box center [398, 275] width 72 height 17
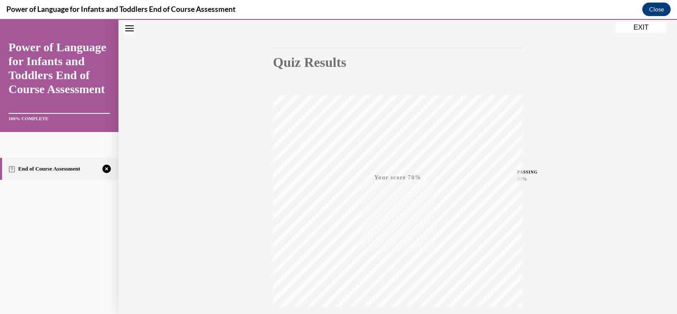
scroll to position [139, 0]
click at [393, 259] on icon "button" at bounding box center [398, 262] width 30 height 9
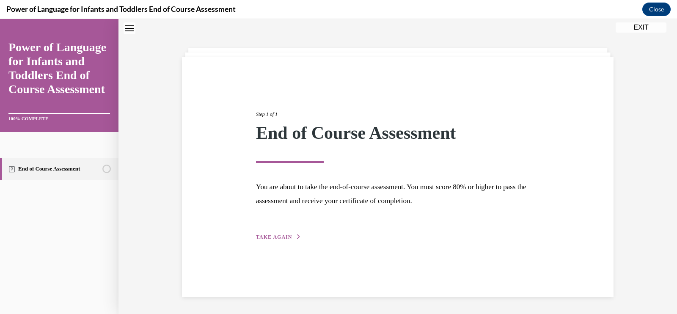
click at [287, 236] on button "TAKE AGAIN" at bounding box center [278, 237] width 45 height 8
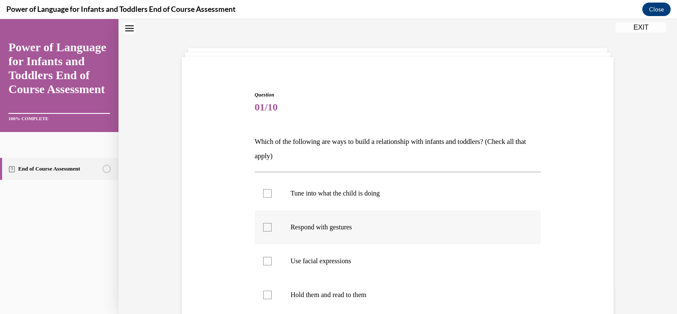
click at [346, 228] on p "Respond with gestures" at bounding box center [405, 227] width 229 height 8
click at [272, 228] on input "Respond with gestures" at bounding box center [267, 227] width 8 height 8
checkbox input "true"
click at [343, 262] on p "Use facial expressions" at bounding box center [405, 261] width 229 height 8
click at [272, 262] on input "Use facial expressions" at bounding box center [267, 261] width 8 height 8
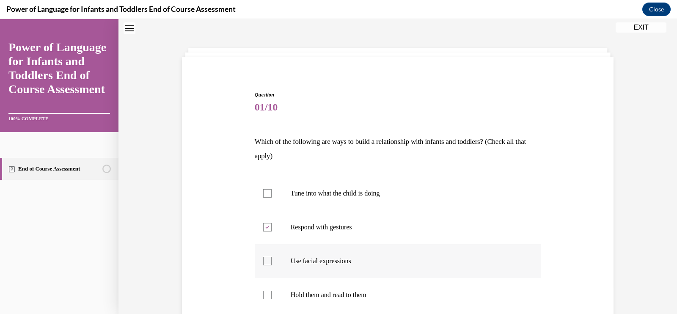
checkbox input "true"
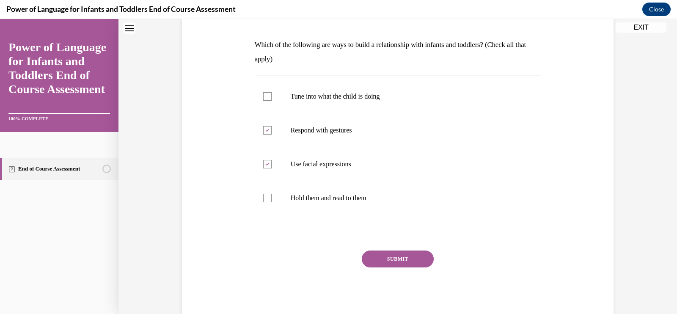
scroll to position [146, 0]
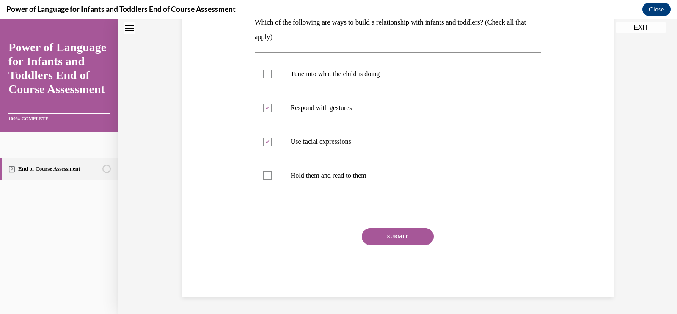
click at [384, 236] on button "SUBMIT" at bounding box center [398, 236] width 72 height 17
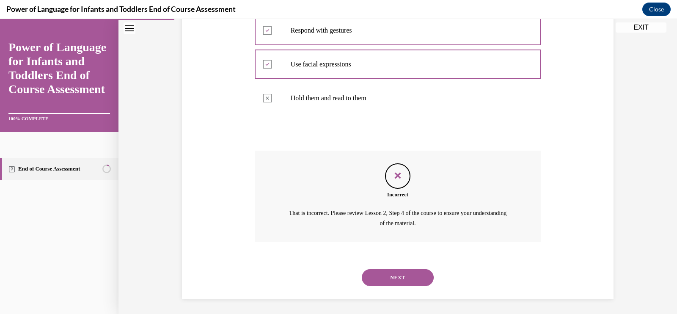
scroll to position [225, 0]
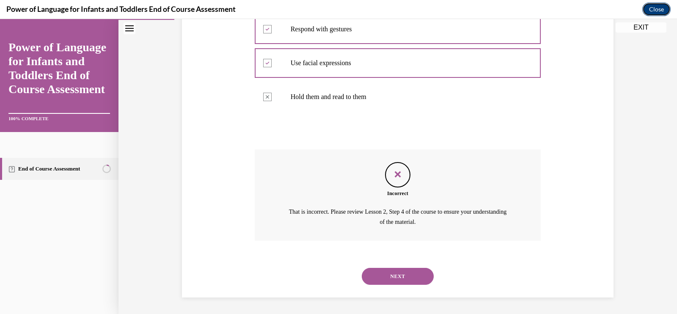
click at [653, 6] on button "Close" at bounding box center [656, 10] width 28 height 14
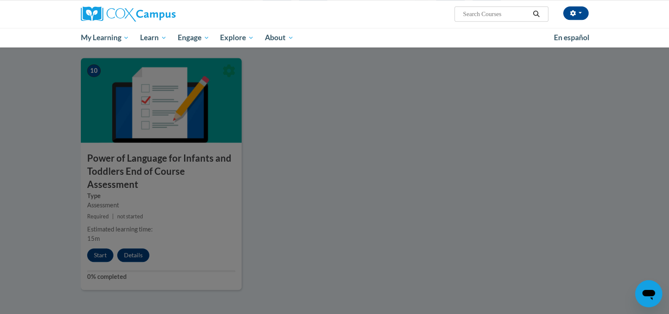
click at [259, 189] on div at bounding box center [334, 157] width 669 height 314
click at [232, 101] on div at bounding box center [334, 157] width 669 height 314
click at [107, 239] on div "10 Power of Language for Infants and Toddlers End of Course Assessment Type Ass…" at bounding box center [161, 174] width 161 height 232
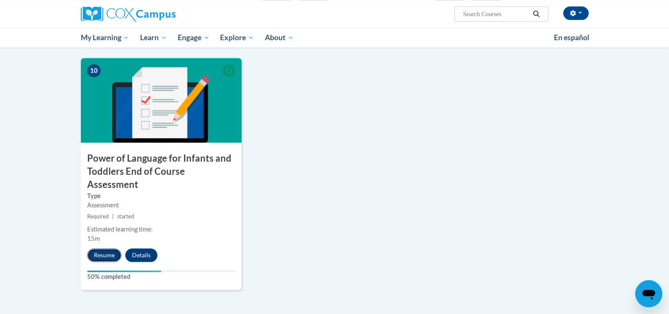
click at [107, 248] on button "Resume" at bounding box center [104, 255] width 34 height 14
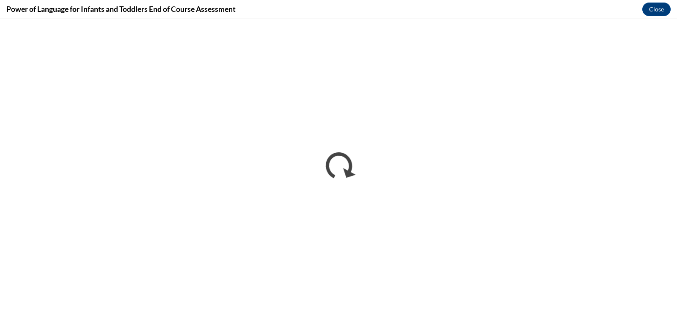
scroll to position [0, 0]
click at [646, 10] on button "Close" at bounding box center [656, 10] width 28 height 14
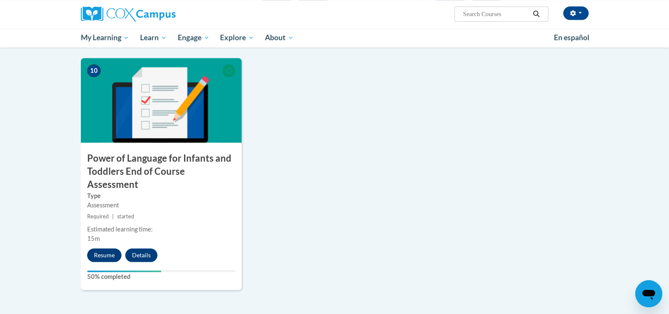
click at [99, 248] on button "Resume" at bounding box center [104, 255] width 34 height 14
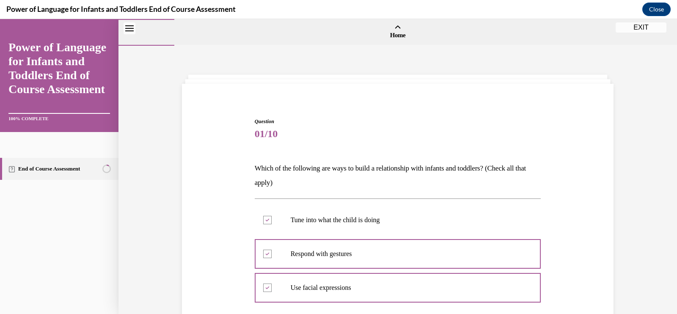
scroll to position [225, 0]
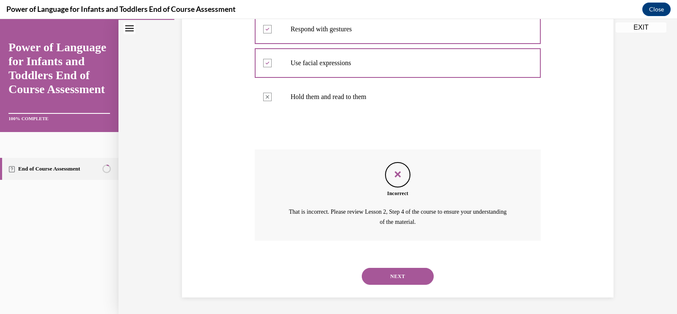
click at [381, 278] on button "NEXT" at bounding box center [398, 276] width 72 height 17
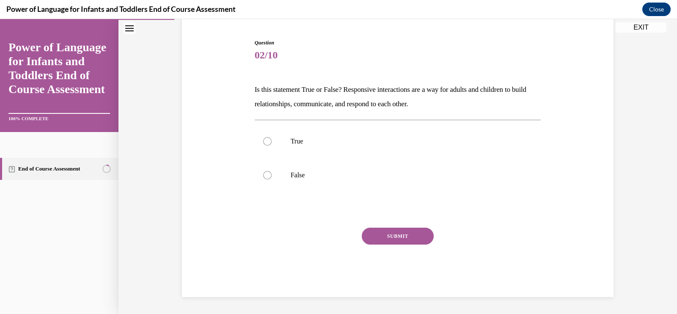
scroll to position [78, 0]
click at [351, 149] on label "True" at bounding box center [398, 142] width 286 height 34
click at [272, 146] on input "True" at bounding box center [267, 141] width 8 height 8
radio input "true"
click at [390, 232] on button "SUBMIT" at bounding box center [398, 236] width 72 height 17
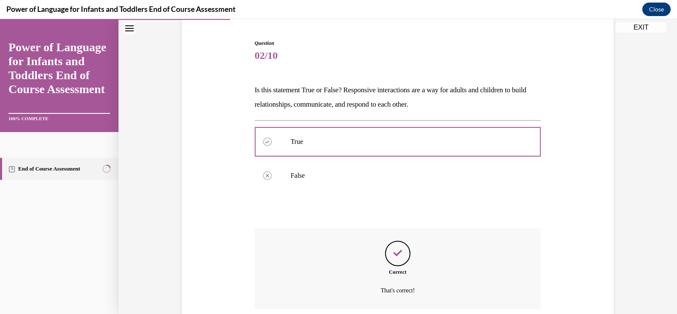
scroll to position [147, 0]
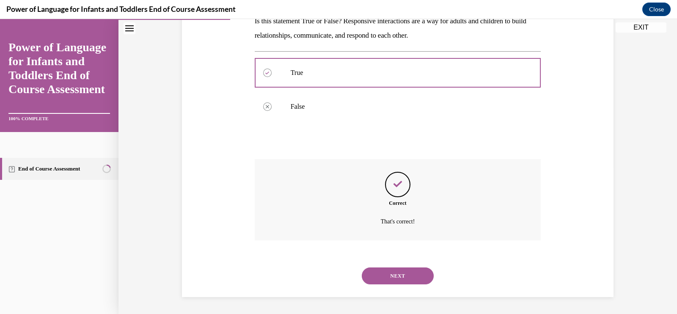
click at [387, 277] on button "NEXT" at bounding box center [398, 275] width 72 height 17
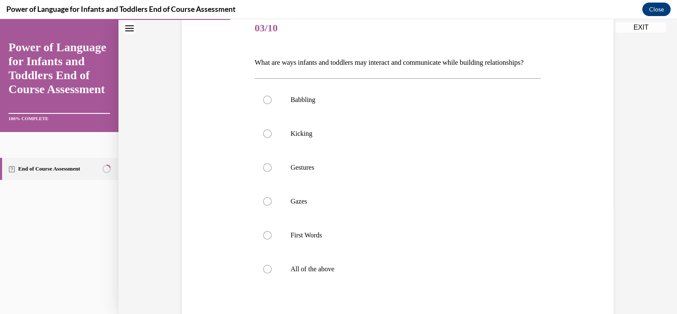
scroll to position [214, 0]
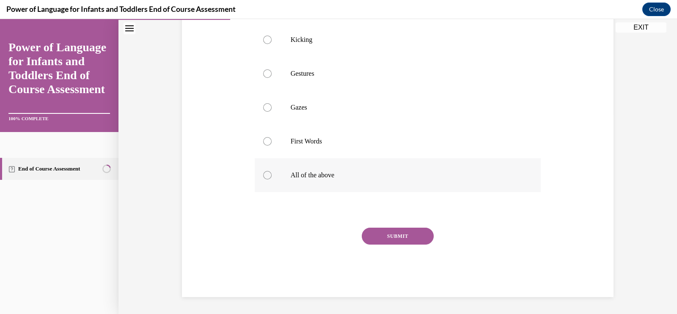
click at [354, 165] on label "All of the above" at bounding box center [398, 175] width 286 height 34
click at [272, 171] on input "All of the above" at bounding box center [267, 175] width 8 height 8
radio input "true"
click at [388, 236] on button "SUBMIT" at bounding box center [398, 236] width 72 height 17
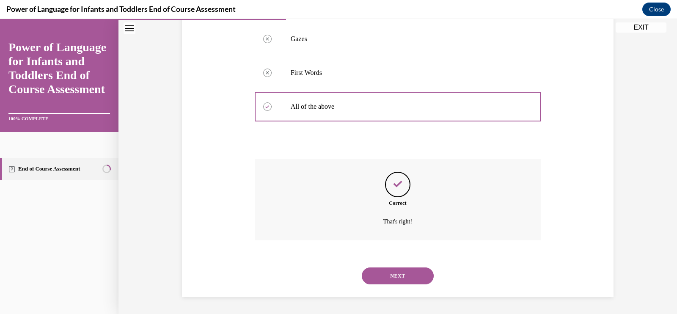
scroll to position [283, 0]
click at [393, 268] on button "NEXT" at bounding box center [398, 275] width 72 height 17
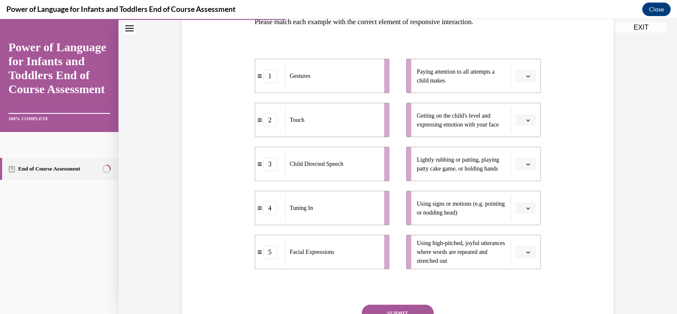
scroll to position [144, 0]
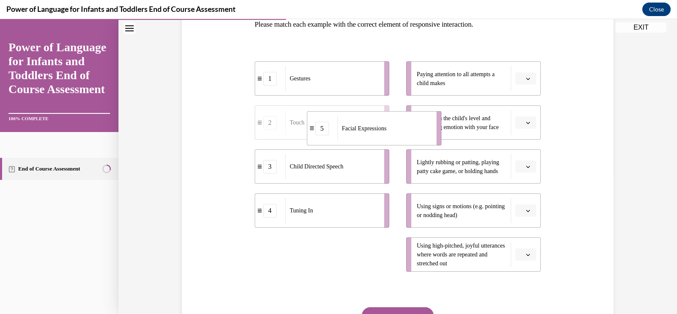
drag, startPoint x: 372, startPoint y: 254, endPoint x: 425, endPoint y: 128, distance: 136.8
click at [425, 128] on div "Facial Expressions" at bounding box center [383, 128] width 93 height 25
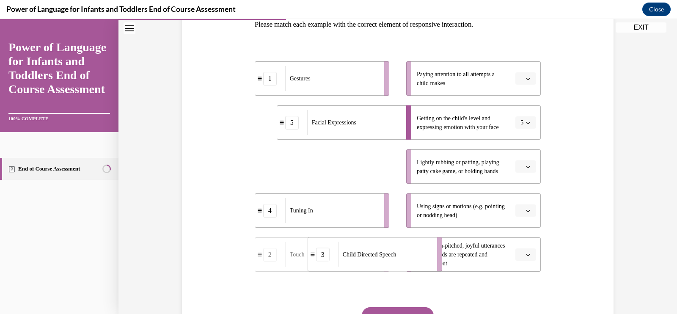
drag, startPoint x: 360, startPoint y: 167, endPoint x: 419, endPoint y: 274, distance: 122.5
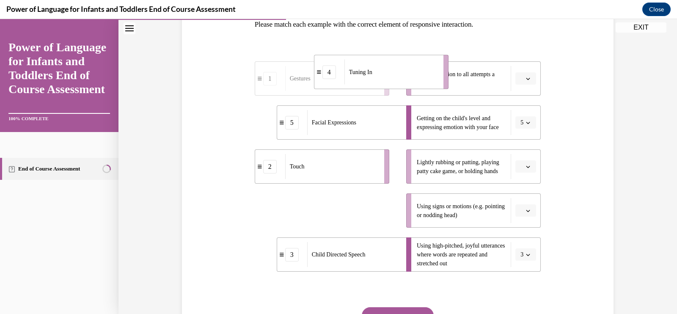
drag, startPoint x: 333, startPoint y: 215, endPoint x: 393, endPoint y: 81, distance: 146.9
click at [393, 81] on div "Tuning In" at bounding box center [390, 72] width 93 height 25
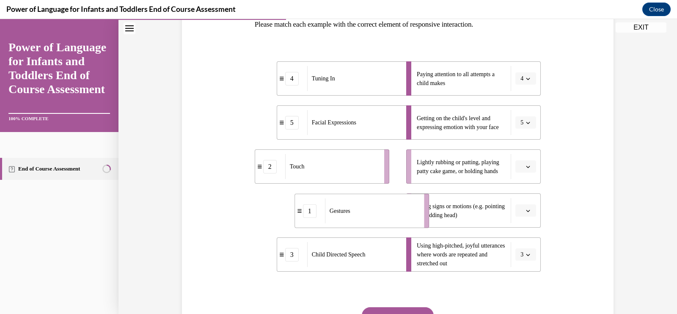
drag, startPoint x: 340, startPoint y: 218, endPoint x: 385, endPoint y: 219, distance: 44.8
click at [385, 219] on div "Gestures" at bounding box center [371, 210] width 93 height 25
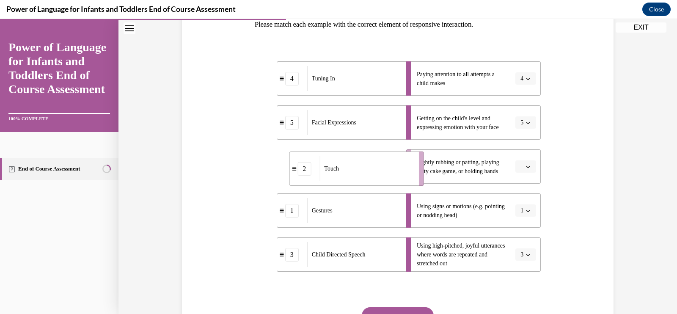
drag, startPoint x: 379, startPoint y: 177, endPoint x: 413, endPoint y: 179, distance: 33.5
click at [413, 179] on li "2 Touch" at bounding box center [356, 168] width 134 height 34
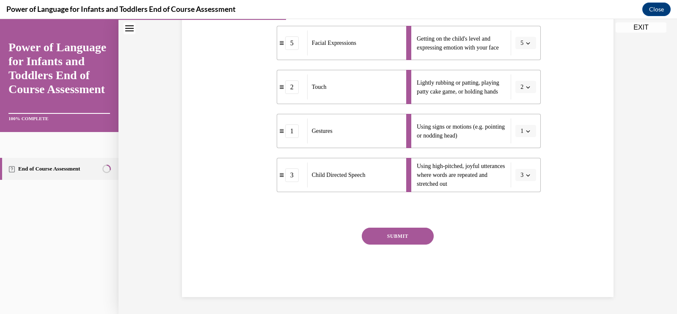
click at [385, 231] on button "SUBMIT" at bounding box center [398, 236] width 72 height 17
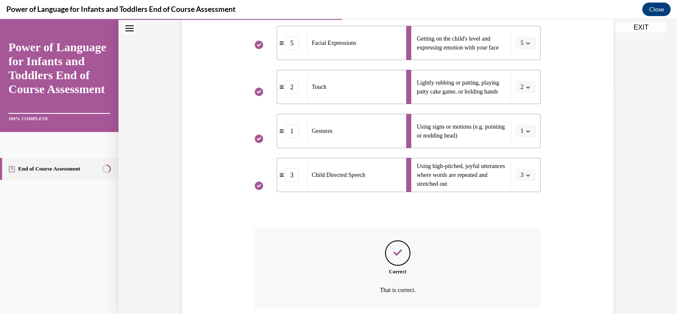
scroll to position [292, 0]
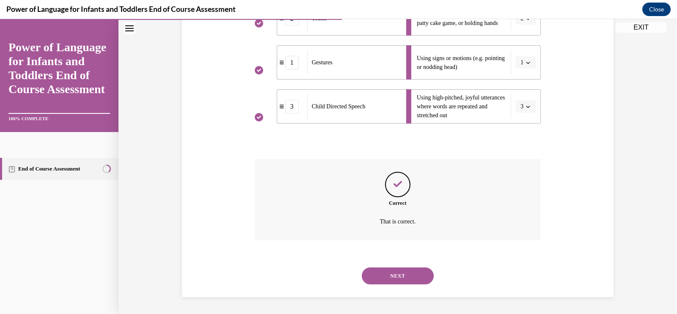
click at [396, 273] on button "NEXT" at bounding box center [398, 275] width 72 height 17
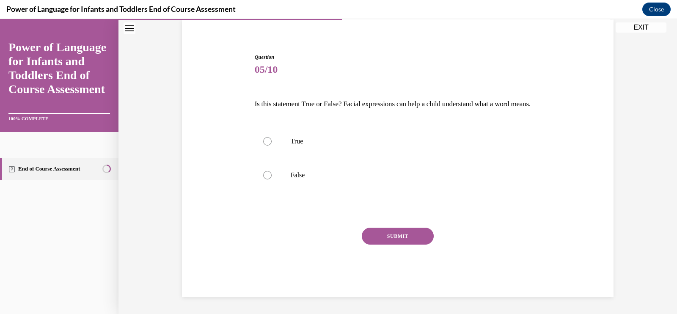
scroll to position [78, 0]
click at [345, 140] on p "True" at bounding box center [405, 141] width 229 height 8
click at [272, 140] on input "True" at bounding box center [267, 141] width 8 height 8
radio input "true"
click at [374, 242] on button "SUBMIT" at bounding box center [398, 236] width 72 height 17
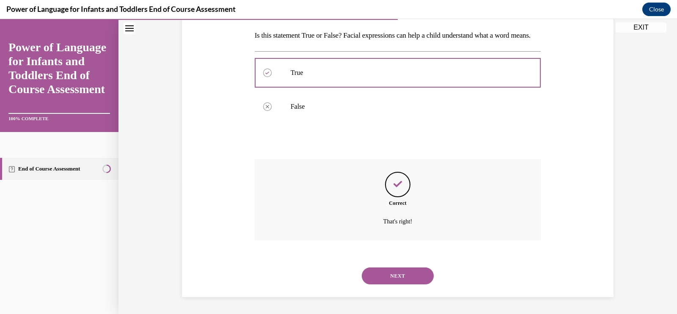
scroll to position [147, 0]
click at [387, 274] on button "NEXT" at bounding box center [398, 275] width 72 height 17
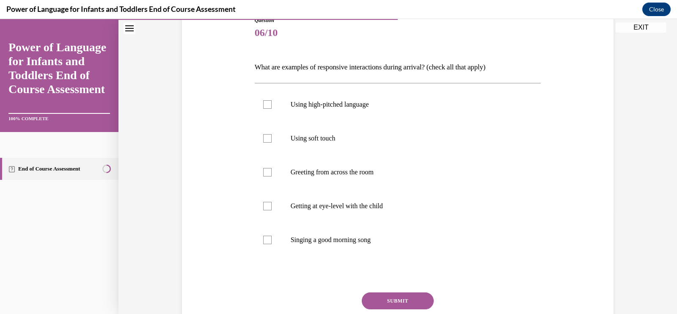
scroll to position [105, 0]
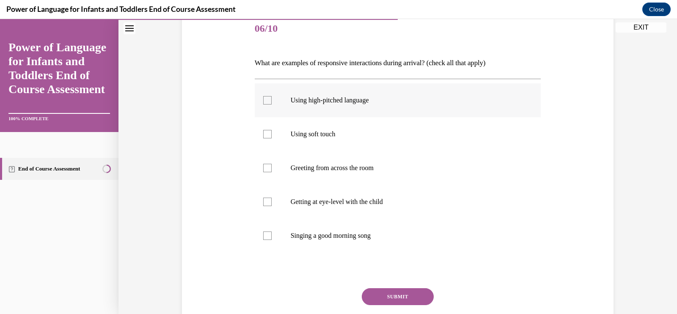
click at [255, 109] on label "Using high-pitched language" at bounding box center [398, 100] width 286 height 34
click at [263, 104] on input "Using high-pitched language" at bounding box center [267, 100] width 8 height 8
checkbox input "true"
click at [262, 123] on label "Using soft touch" at bounding box center [398, 134] width 286 height 34
click at [263, 130] on input "Using soft touch" at bounding box center [267, 134] width 8 height 8
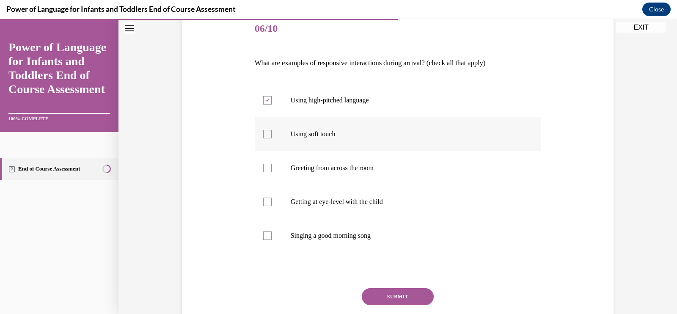
checkbox input "true"
click at [259, 106] on label "Using high-pitched language" at bounding box center [398, 100] width 286 height 34
click at [263, 104] on input "Using high-pitched language" at bounding box center [267, 100] width 8 height 8
click at [267, 100] on label "Using high-pitched language" at bounding box center [398, 100] width 286 height 34
click at [267, 100] on input "Using high-pitched language" at bounding box center [267, 100] width 8 height 8
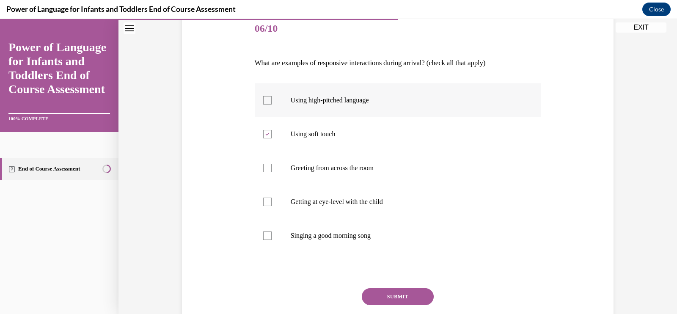
checkbox input "true"
click at [265, 199] on div at bounding box center [267, 202] width 8 height 8
click at [265, 199] on input "Getting at eye-level with the child" at bounding box center [267, 202] width 8 height 8
checkbox input "true"
click at [274, 227] on label "Singing a good morning song" at bounding box center [398, 236] width 286 height 34
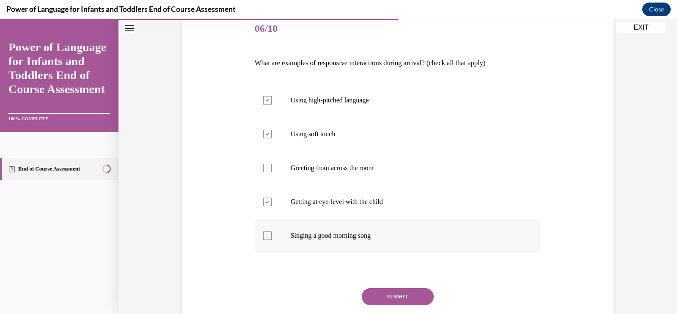
click at [272, 231] on input "Singing a good morning song" at bounding box center [267, 235] width 8 height 8
checkbox input "true"
click at [381, 301] on button "SUBMIT" at bounding box center [398, 296] width 72 height 17
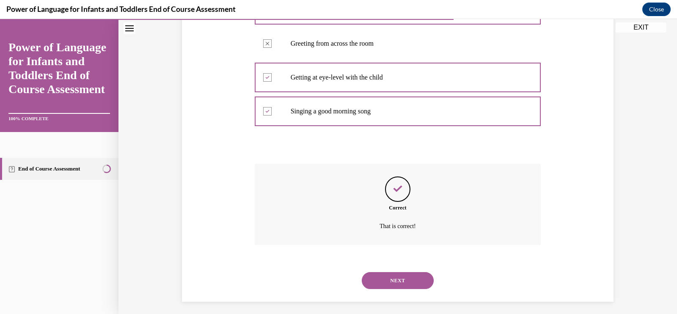
scroll to position [234, 0]
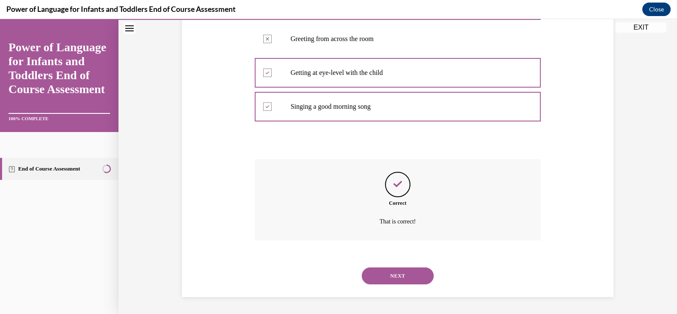
click at [402, 274] on button "NEXT" at bounding box center [398, 275] width 72 height 17
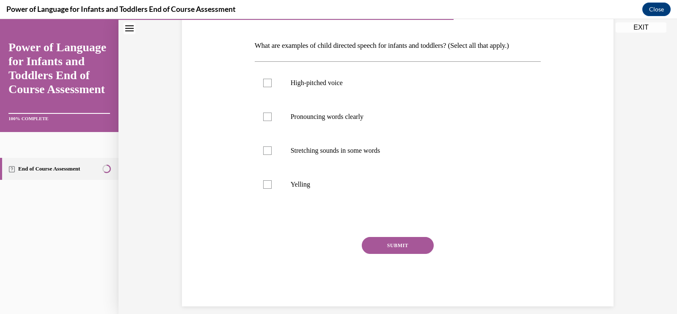
scroll to position [123, 0]
click at [359, 156] on label "Stretching sounds in some words" at bounding box center [398, 150] width 286 height 34
click at [272, 154] on input "Stretching sounds in some words" at bounding box center [267, 150] width 8 height 8
checkbox input "true"
click at [357, 117] on p "Pronouncing words clearly" at bounding box center [405, 116] width 229 height 8
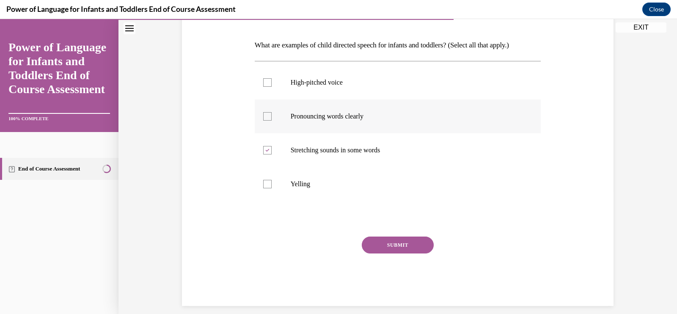
click at [272, 117] on input "Pronouncing words clearly" at bounding box center [267, 116] width 8 height 8
checkbox input "true"
click at [357, 87] on label "High-pitched voice" at bounding box center [398, 83] width 286 height 34
click at [272, 87] on input "High-pitched voice" at bounding box center [267, 82] width 8 height 8
checkbox input "true"
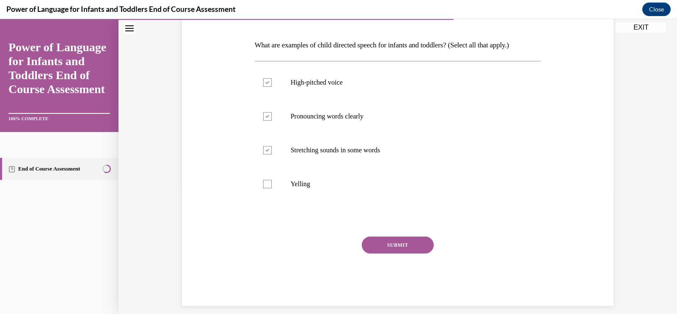
click at [388, 246] on button "SUBMIT" at bounding box center [398, 244] width 72 height 17
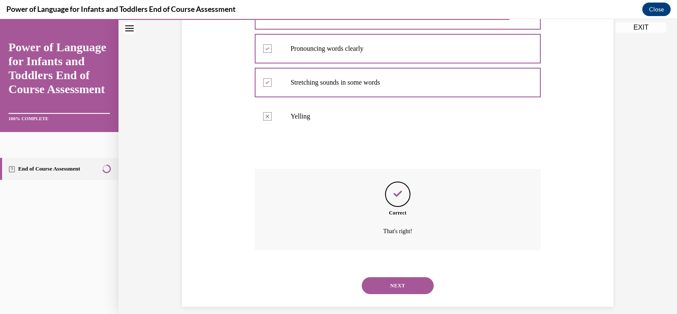
scroll to position [200, 0]
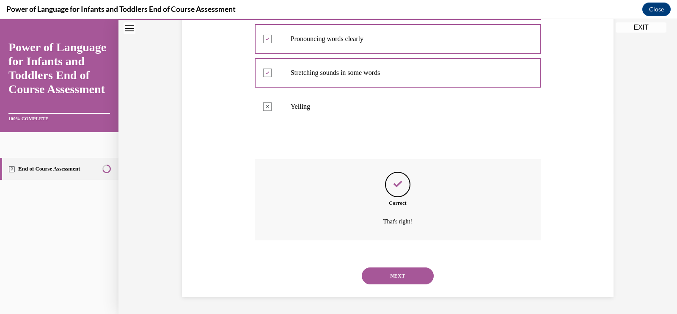
click at [391, 274] on button "NEXT" at bounding box center [398, 275] width 72 height 17
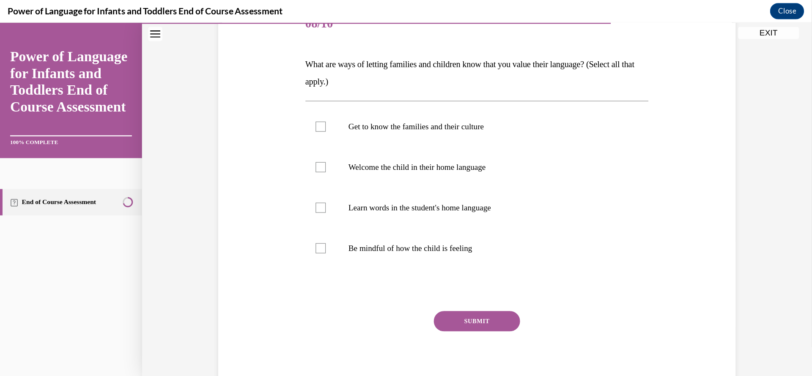
scroll to position [864, 0]
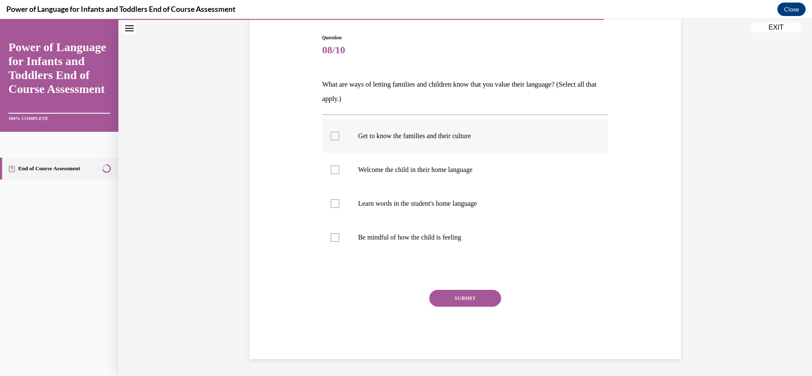
click at [348, 141] on label "Get to know the families and their culture" at bounding box center [465, 136] width 286 height 34
click at [339, 140] on input "Get to know the families and their culture" at bounding box center [335, 136] width 8 height 8
checkbox input "true"
click at [348, 161] on label "Welcome the child in their home language" at bounding box center [465, 170] width 286 height 34
click at [339, 166] on input "Welcome the child in their home language" at bounding box center [335, 170] width 8 height 8
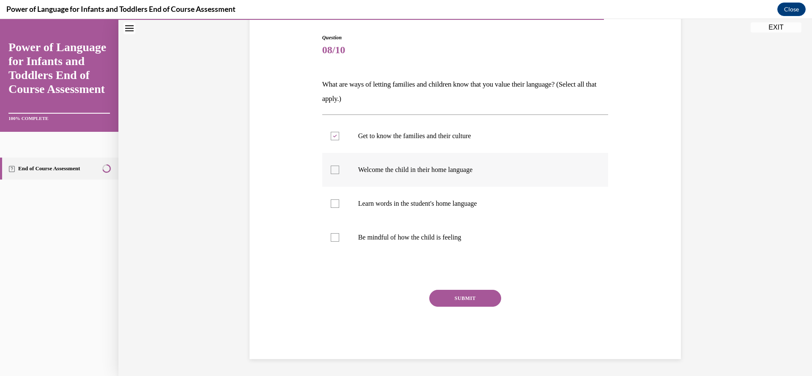
checkbox input "true"
click at [344, 205] on label "Learn words in the student's home language" at bounding box center [465, 204] width 286 height 34
click at [339, 205] on input "Learn words in the student's home language" at bounding box center [335, 204] width 8 height 8
checkbox input "true"
click at [349, 226] on label "Be mindful of how the child is feeling" at bounding box center [465, 238] width 286 height 34
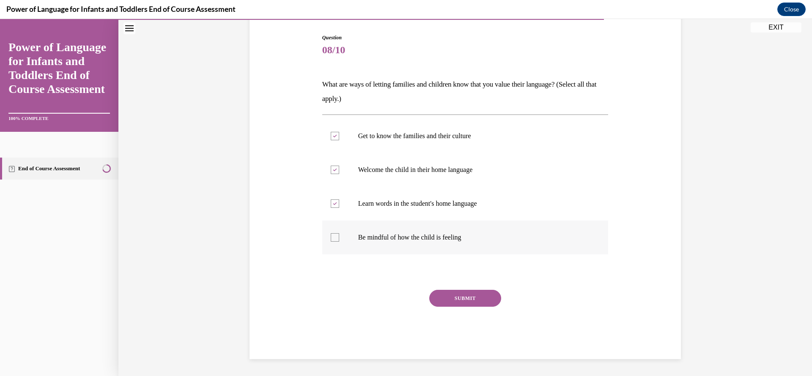
click at [339, 233] on input "Be mindful of how the child is feeling" at bounding box center [335, 237] width 8 height 8
checkbox input "true"
click at [436, 302] on button "SUBMIT" at bounding box center [465, 298] width 72 height 17
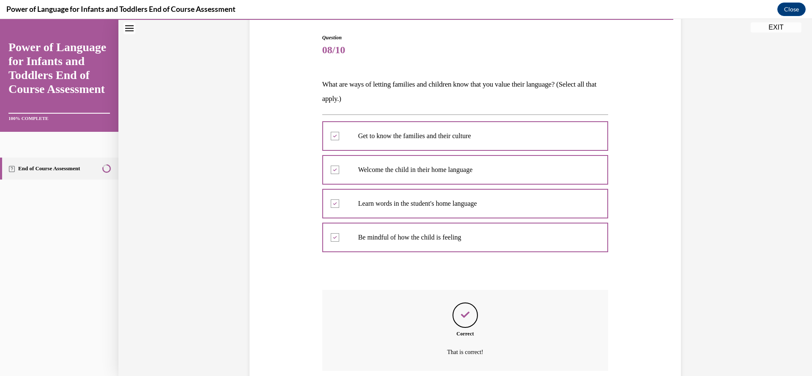
scroll to position [152, 0]
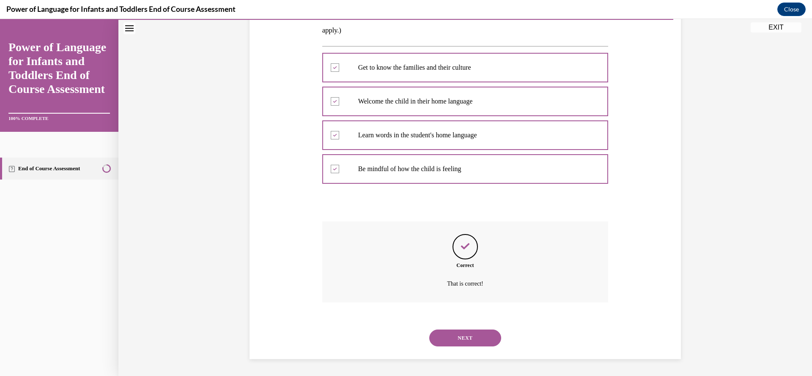
click at [448, 313] on button "NEXT" at bounding box center [465, 338] width 72 height 17
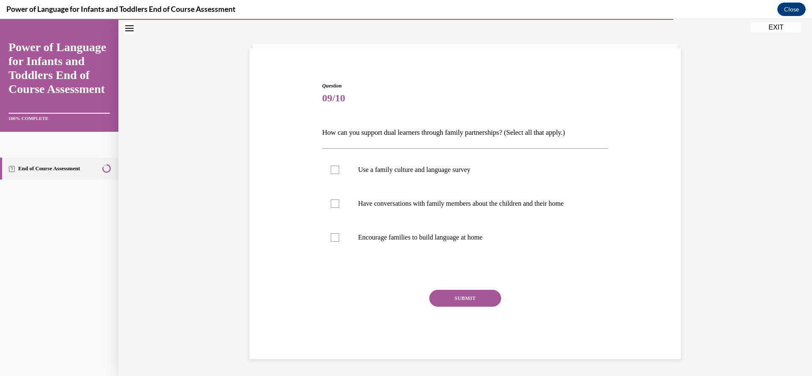
scroll to position [36, 0]
click at [338, 174] on label "Use a family culture and language survey" at bounding box center [465, 170] width 286 height 34
click at [338, 174] on input "Use a family culture and language survey" at bounding box center [335, 170] width 8 height 8
checkbox input "true"
click at [341, 214] on label "Have conversations with family members about the children and their home" at bounding box center [465, 204] width 286 height 34
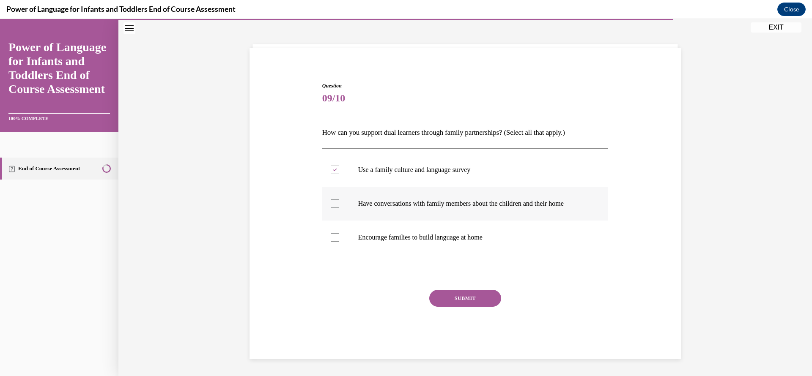
click at [339, 208] on input "Have conversations with family members about the children and their home" at bounding box center [335, 204] width 8 height 8
checkbox input "true"
click at [346, 236] on label "Encourage families to build language at home" at bounding box center [465, 238] width 286 height 34
click at [339, 236] on input "Encourage families to build language at home" at bounding box center [335, 237] width 8 height 8
checkbox input "true"
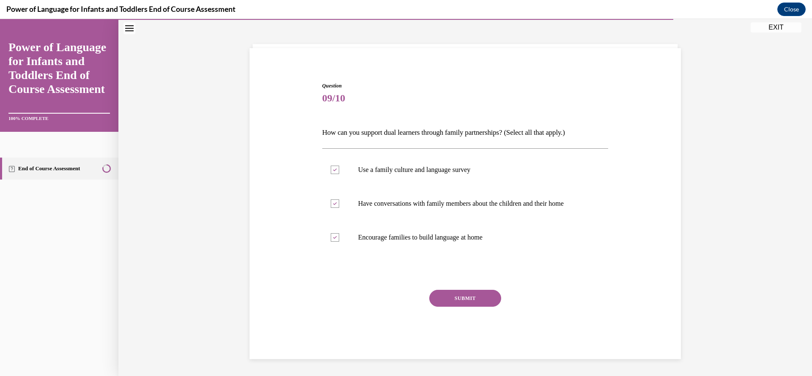
click at [430, 300] on button "SUBMIT" at bounding box center [465, 298] width 72 height 17
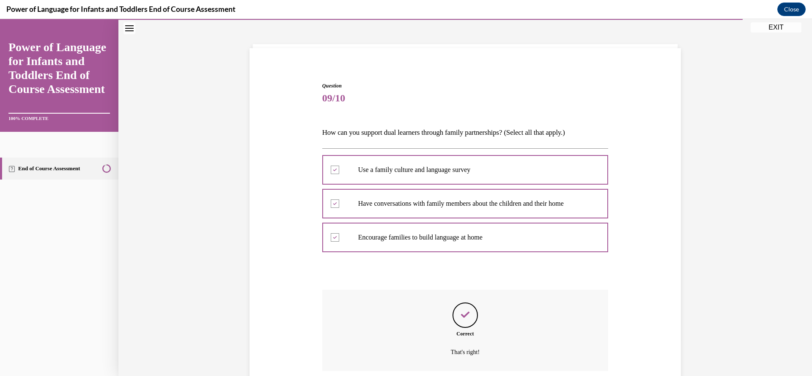
scroll to position [104, 0]
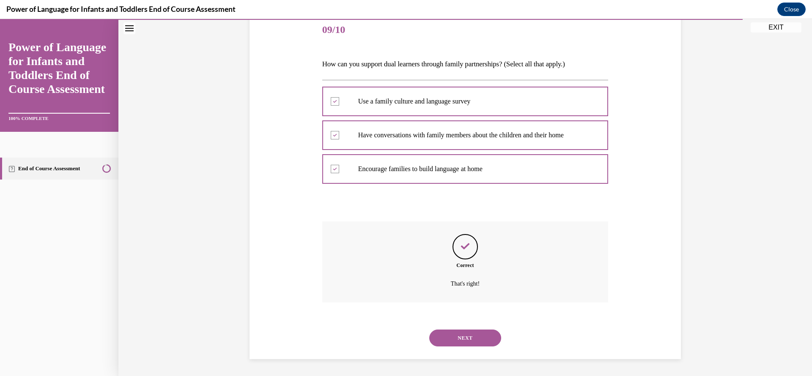
click at [459, 313] on button "NEXT" at bounding box center [465, 338] width 72 height 17
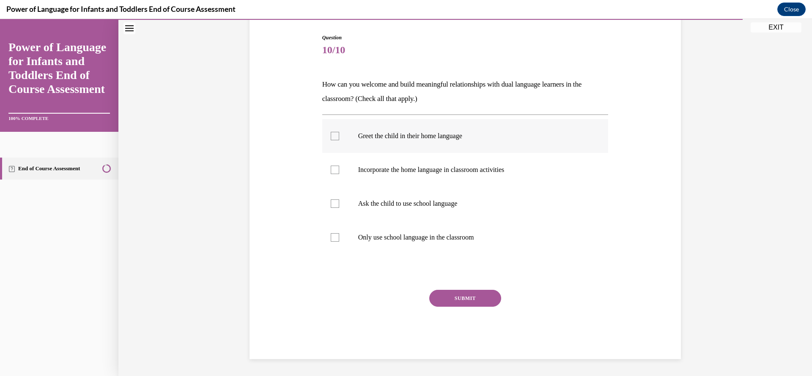
click at [445, 133] on p "Greet the child in their home language" at bounding box center [472, 136] width 229 height 8
click at [339, 133] on input "Greet the child in their home language" at bounding box center [335, 136] width 8 height 8
checkbox input "true"
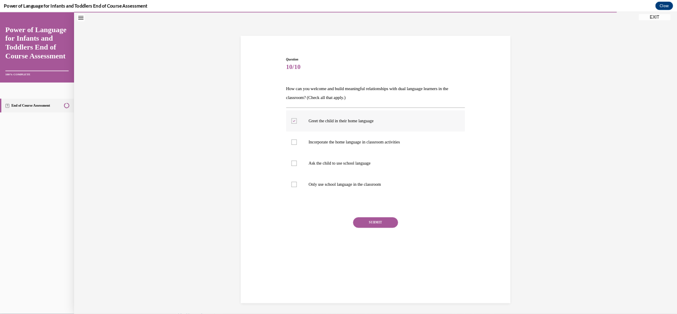
scroll to position [841, 0]
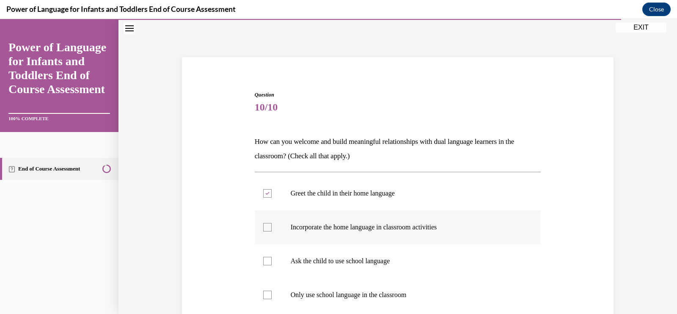
click at [378, 224] on p "Incorporate the home language in classroom activities" at bounding box center [405, 227] width 229 height 8
click at [272, 224] on input "Incorporate the home language in classroom activities" at bounding box center [267, 227] width 8 height 8
checkbox input "true"
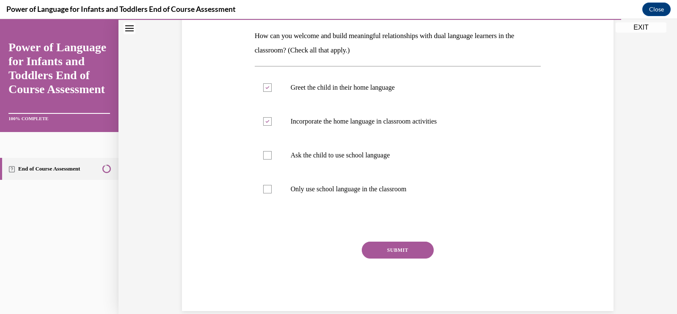
scroll to position [146, 0]
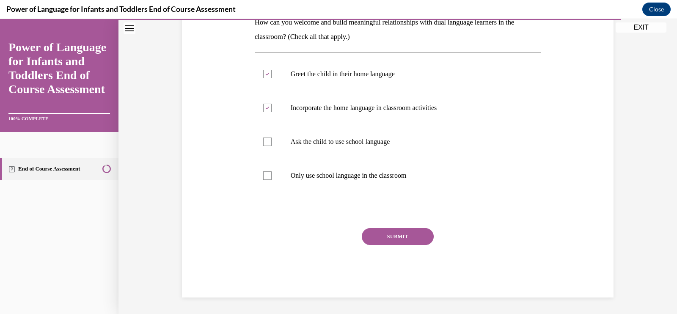
click at [393, 231] on button "SUBMIT" at bounding box center [398, 236] width 72 height 17
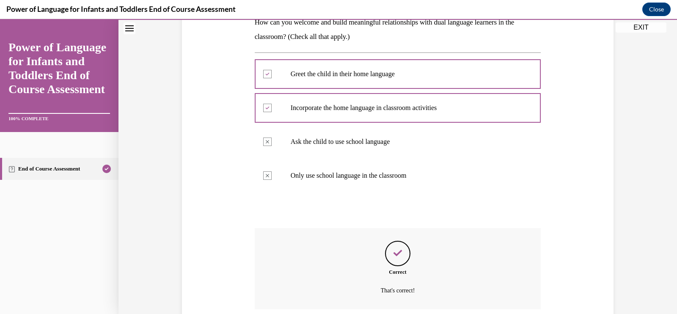
scroll to position [215, 0]
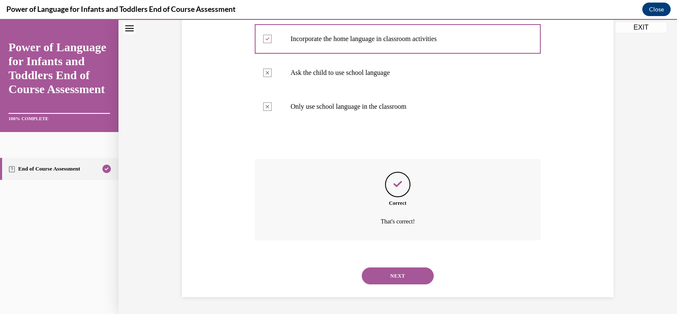
click at [395, 269] on button "NEXT" at bounding box center [398, 275] width 72 height 17
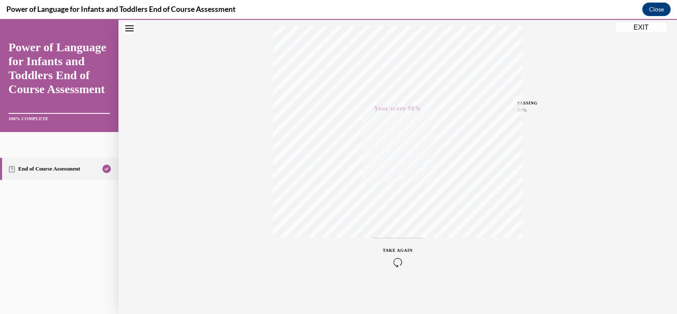
scroll to position [0, 0]
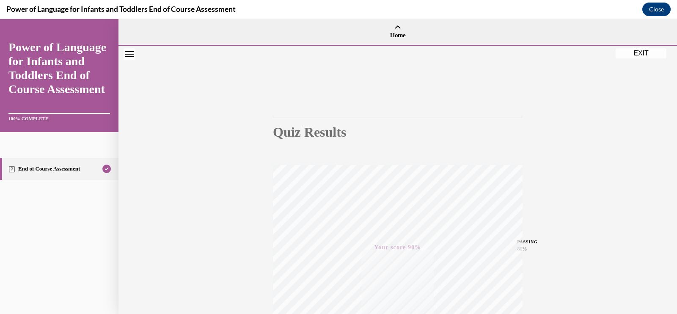
click at [647, 56] on button "EXIT" at bounding box center [640, 53] width 51 height 10
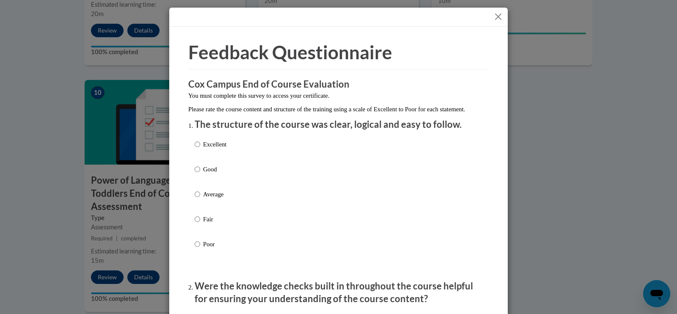
click at [211, 174] on p "Good" at bounding box center [214, 169] width 23 height 9
click at [200, 174] on input "Good" at bounding box center [197, 169] width 5 height 9
radio input "true"
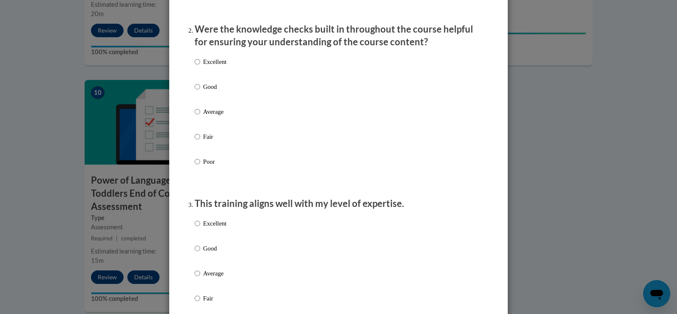
scroll to position [247, 0]
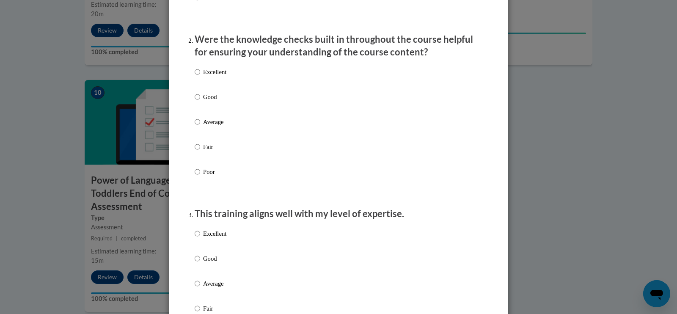
click at [215, 102] on p "Good" at bounding box center [214, 96] width 23 height 9
click at [200, 102] on input "Good" at bounding box center [197, 96] width 5 height 9
radio input "true"
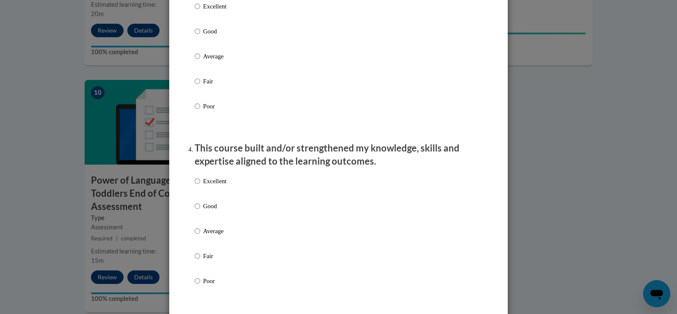
scroll to position [476, 0]
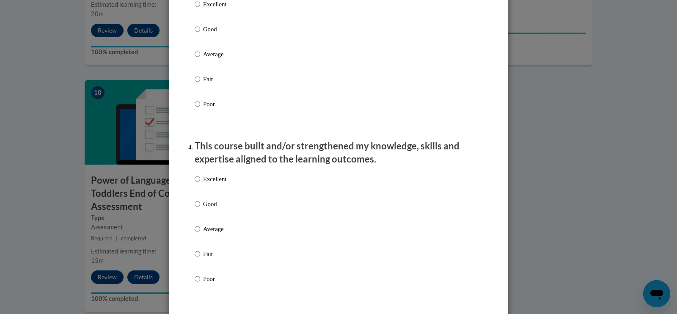
click at [229, 22] on div "Excellent Good Average Fair Poor" at bounding box center [339, 64] width 288 height 138
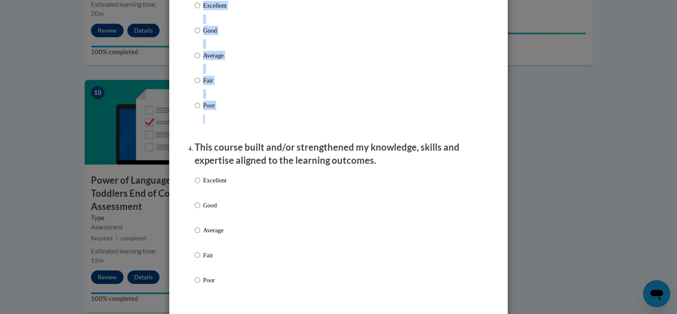
drag, startPoint x: 224, startPoint y: 5, endPoint x: 199, endPoint y: 16, distance: 26.9
click at [199, 16] on div "Excellent Good Average Fair Poor" at bounding box center [339, 66] width 288 height 138
click at [203, 10] on p "Excellent" at bounding box center [214, 5] width 23 height 9
click at [199, 10] on input "Excellent" at bounding box center [197, 5] width 5 height 9
radio input "true"
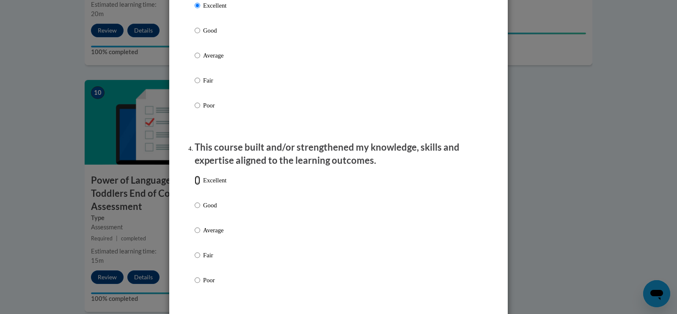
click at [195, 185] on input "Excellent" at bounding box center [197, 180] width 5 height 9
radio input "true"
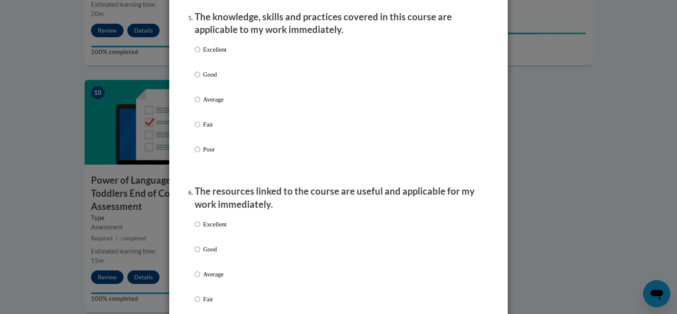
scroll to position [801, 0]
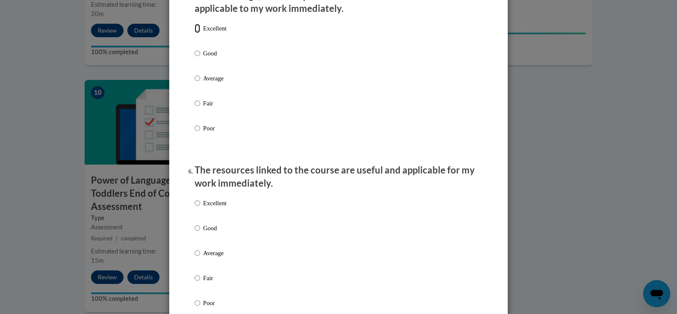
click at [196, 33] on input "Excellent" at bounding box center [197, 28] width 5 height 9
radio input "true"
drag, startPoint x: 190, startPoint y: 217, endPoint x: 193, endPoint y: 209, distance: 8.6
click at [195, 209] on label "Excellent" at bounding box center [211, 209] width 32 height 23
click at [195, 208] on input "Excellent" at bounding box center [197, 202] width 5 height 9
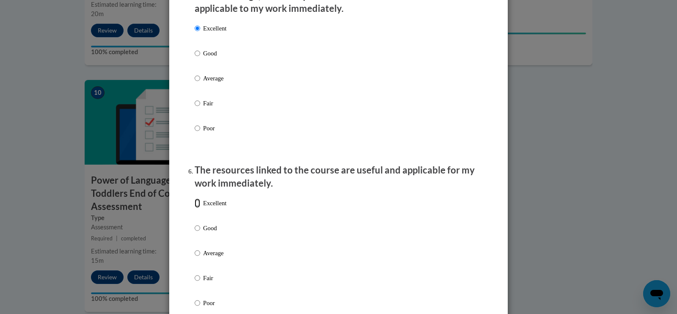
radio input "true"
click at [195, 208] on input "Excellent" at bounding box center [197, 202] width 5 height 9
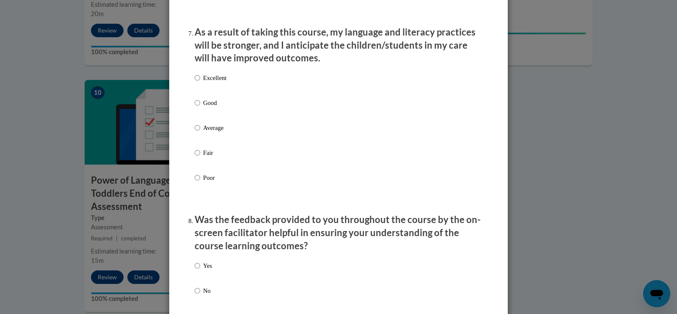
scroll to position [1118, 0]
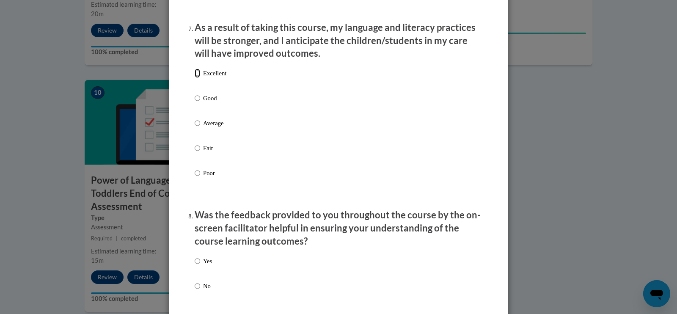
click at [195, 77] on input "Excellent" at bounding box center [197, 73] width 5 height 9
radio input "true"
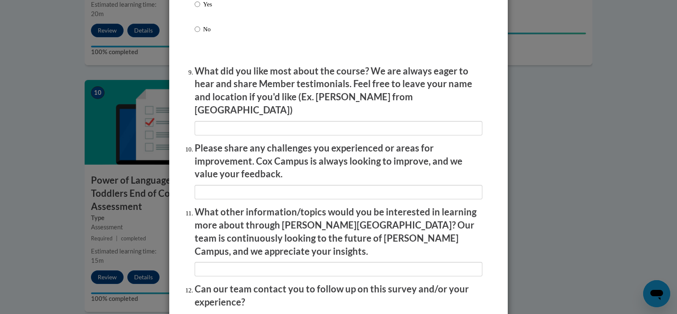
scroll to position [1445, 0]
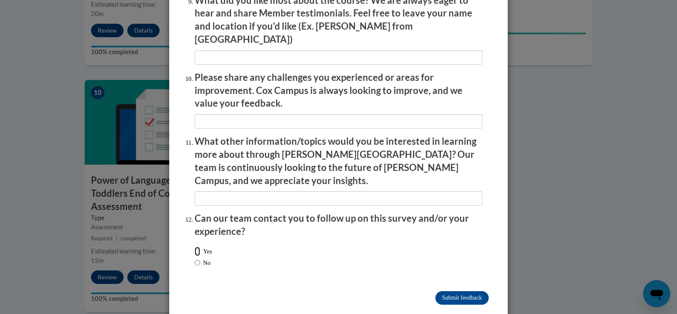
click at [195, 247] on input "Yes" at bounding box center [197, 251] width 5 height 9
radio input "true"
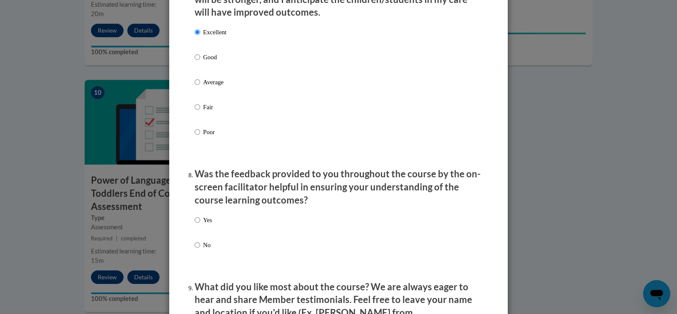
scroll to position [1155, 0]
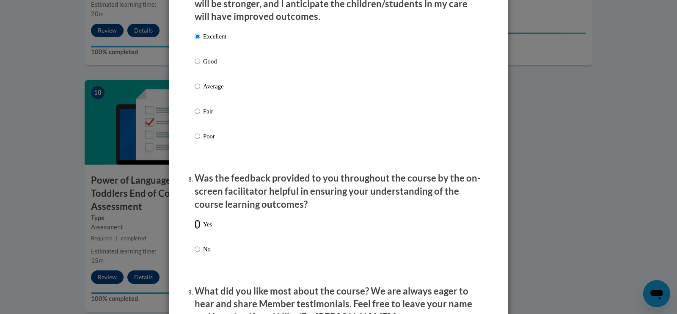
click at [195, 229] on input "Yes" at bounding box center [197, 224] width 5 height 9
radio input "true"
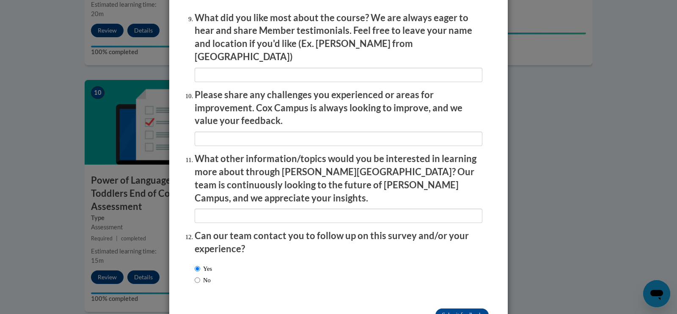
scroll to position [1445, 0]
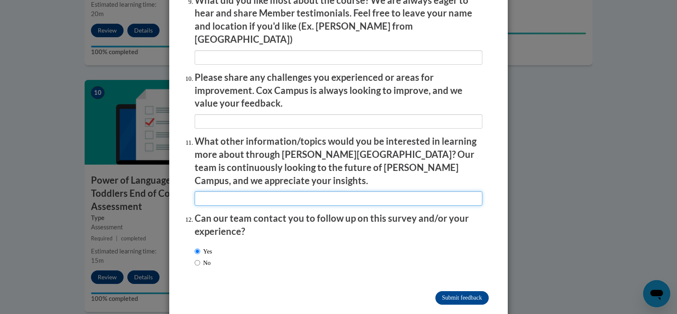
click at [252, 191] on input "textbox" at bounding box center [339, 198] width 288 height 14
type input "N/A"
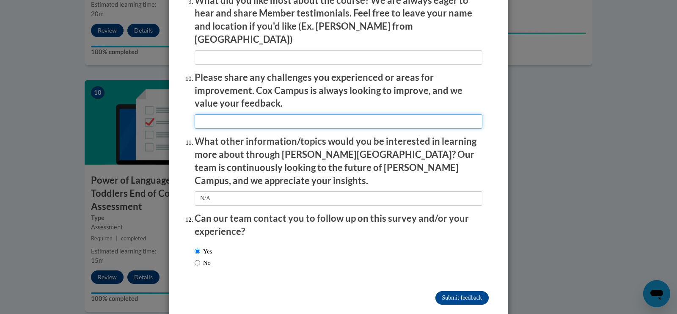
click at [238, 117] on input "textbox" at bounding box center [339, 121] width 288 height 14
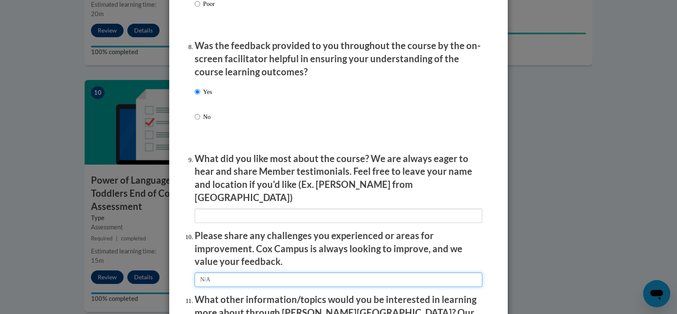
scroll to position [1287, 0]
type input "N/A"
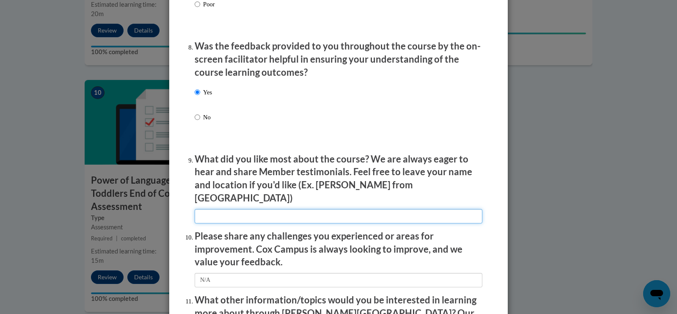
click at [254, 212] on input "textbox" at bounding box center [339, 216] width 288 height 14
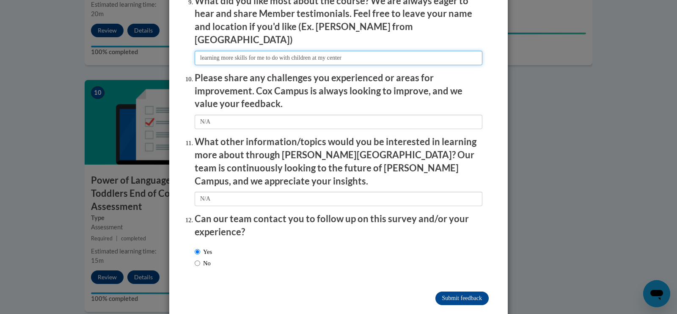
scroll to position [1445, 0]
type input "learning more skills for me to do with children at my center"
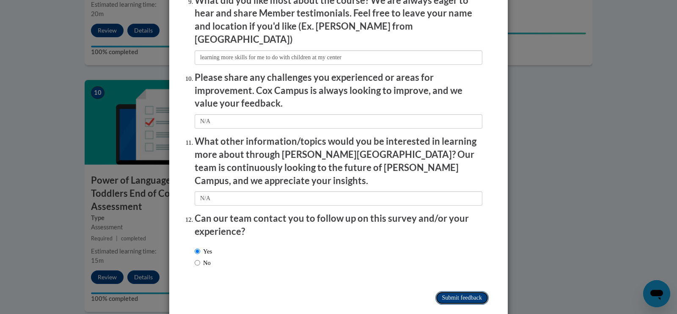
click at [445, 291] on input "Submit feedback" at bounding box center [461, 298] width 53 height 14
